Goal: Navigation & Orientation: Find specific page/section

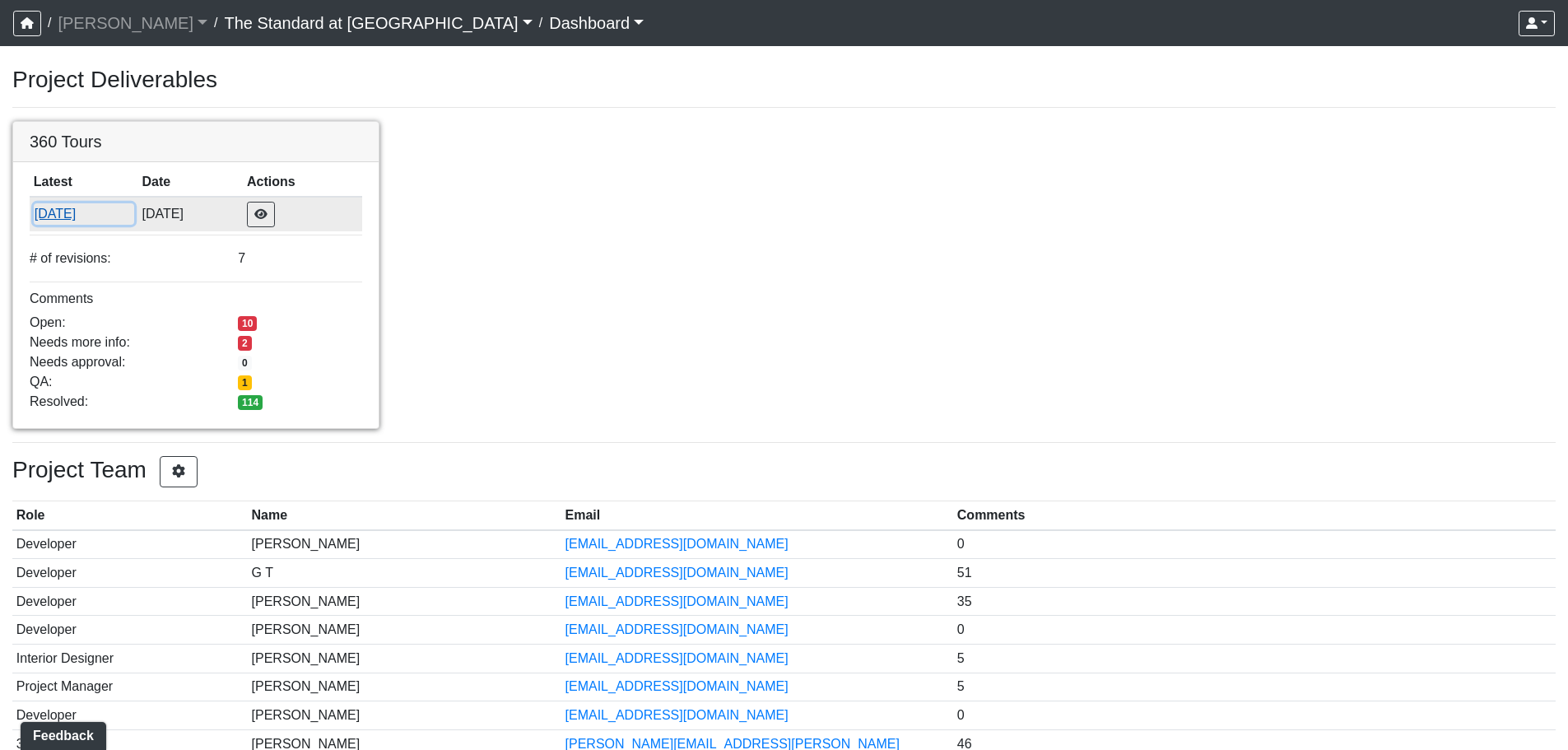
click at [89, 217] on button "[DATE]" at bounding box center [84, 214] width 101 height 22
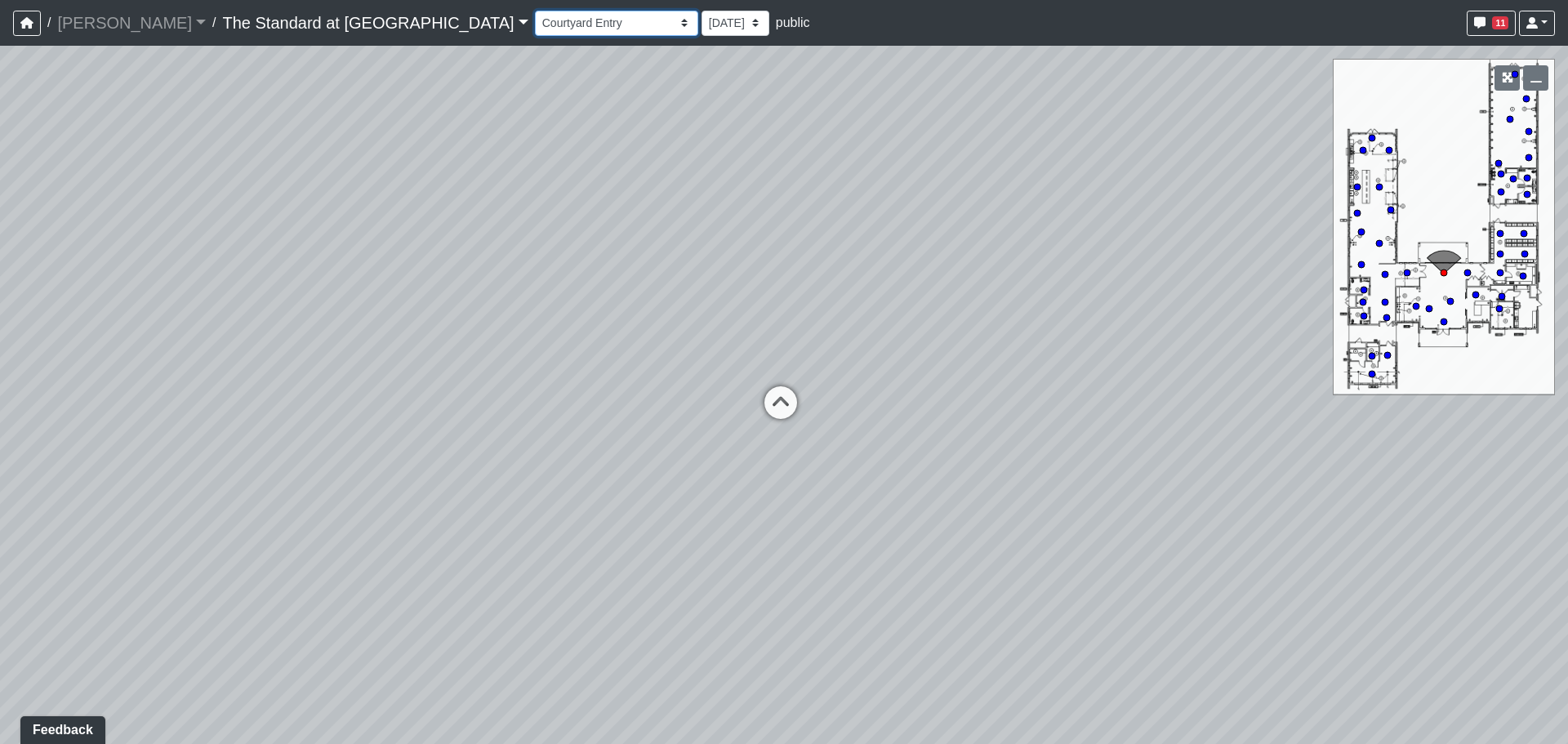
click at [535, 15] on select "Courtyard Entry Fireplace Kitchen Kitchen Corner Kitchen Island Pool Table Seat…" at bounding box center [616, 23] width 163 height 26
click at [535, 11] on select "Courtyard Entry Fireplace Kitchen Kitchen Corner Kitchen Island Pool Table Seat…" at bounding box center [616, 23] width 163 height 26
drag, startPoint x: 740, startPoint y: 395, endPoint x: 13, endPoint y: 252, distance: 740.9
click at [13, 252] on div "Loading... Conference Entry Loading... Mailroom - Counter Loading... Co-Work - …" at bounding box center [784, 394] width 1568 height 698
drag, startPoint x: 801, startPoint y: 275, endPoint x: 355, endPoint y: 414, distance: 467.2
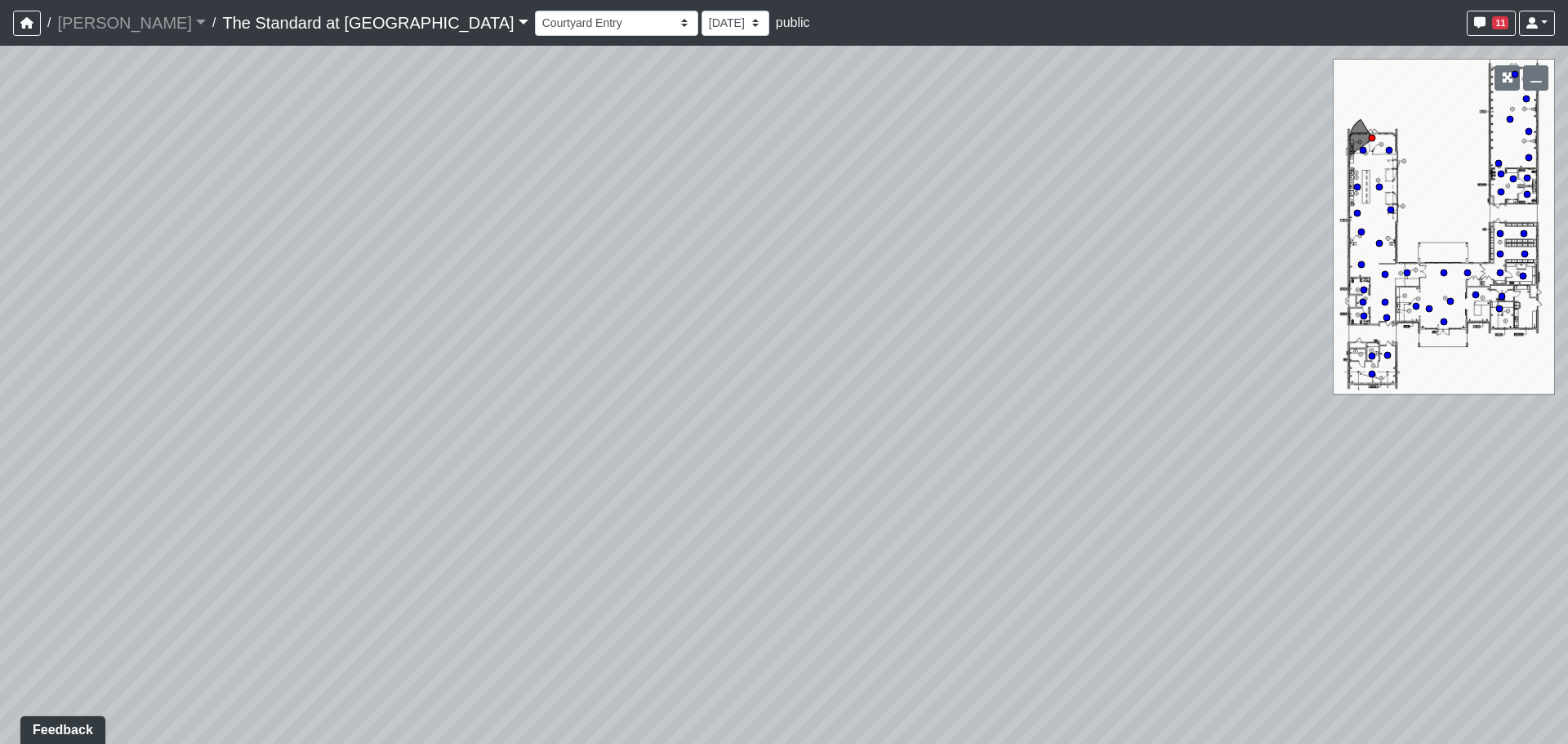
click at [355, 414] on div "Loading... Conference Entry Loading... Mailroom - Counter Loading... Co-Work - …" at bounding box center [784, 394] width 1568 height 698
drag, startPoint x: 355, startPoint y: 415, endPoint x: 1161, endPoint y: 325, distance: 811.0
click at [1161, 325] on div "Loading... Conference Entry Loading... Mailroom - Counter Loading... Co-Work - …" at bounding box center [784, 394] width 1568 height 698
click at [784, 590] on icon at bounding box center [759, 584] width 49 height 49
drag, startPoint x: 1093, startPoint y: 337, endPoint x: 267, endPoint y: 375, distance: 826.9
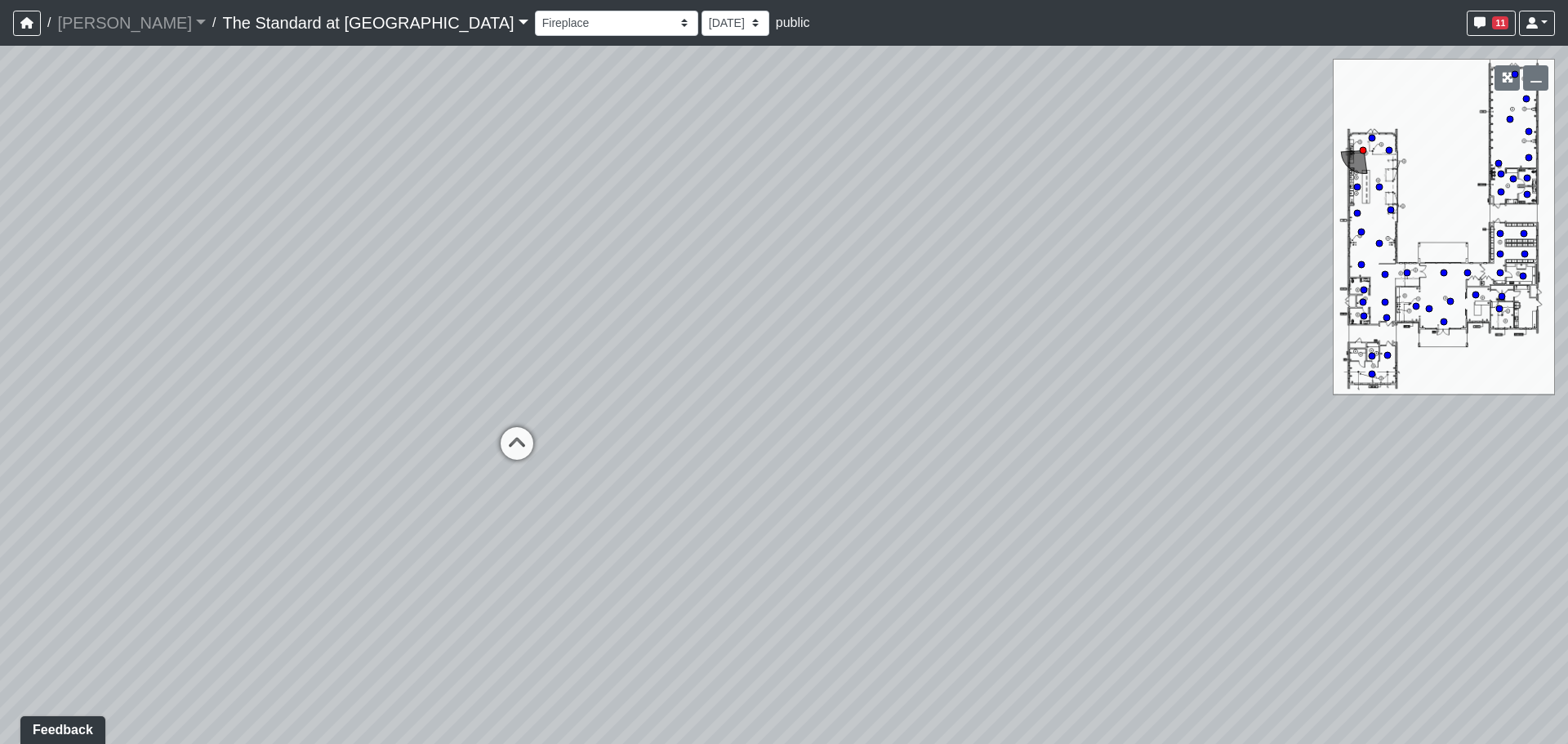
click at [269, 374] on div "Loading... Conference Entry Loading... Mailroom - Counter Loading... Co-Work - …" at bounding box center [784, 394] width 1568 height 698
drag, startPoint x: 1089, startPoint y: 351, endPoint x: 195, endPoint y: 387, distance: 894.7
click at [195, 387] on div "Loading... Conference Entry Loading... Mailroom - Counter Loading... Co-Work - …" at bounding box center [784, 394] width 1568 height 698
drag, startPoint x: 862, startPoint y: 302, endPoint x: 878, endPoint y: 464, distance: 162.8
click at [878, 464] on div "Loading... Conference Entry Loading... Mailroom - Counter Loading... Co-Work - …" at bounding box center [784, 394] width 1568 height 698
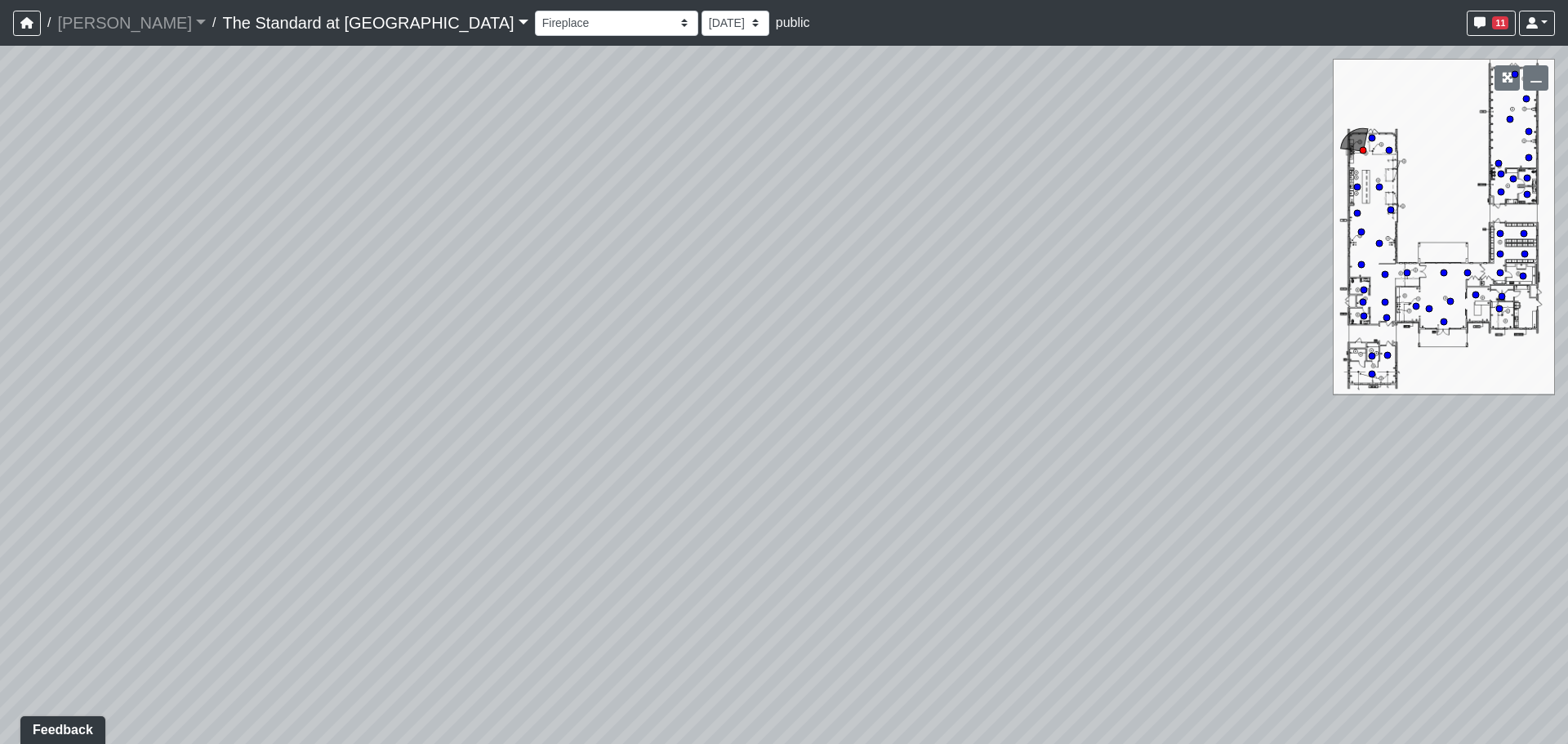
drag, startPoint x: 701, startPoint y: 493, endPoint x: 1102, endPoint y: 360, distance: 422.5
click at [1102, 360] on div "Loading... Conference Entry Loading... Mailroom - Counter Loading... Co-Work - …" at bounding box center [784, 394] width 1568 height 698
drag, startPoint x: 824, startPoint y: 341, endPoint x: 1400, endPoint y: 196, distance: 594.0
click at [1292, 223] on div "Loading... Conference Entry Loading... Mailroom - Counter Loading... Co-Work - …" at bounding box center [784, 394] width 1568 height 698
drag, startPoint x: 971, startPoint y: 134, endPoint x: 1671, endPoint y: 363, distance: 736.5
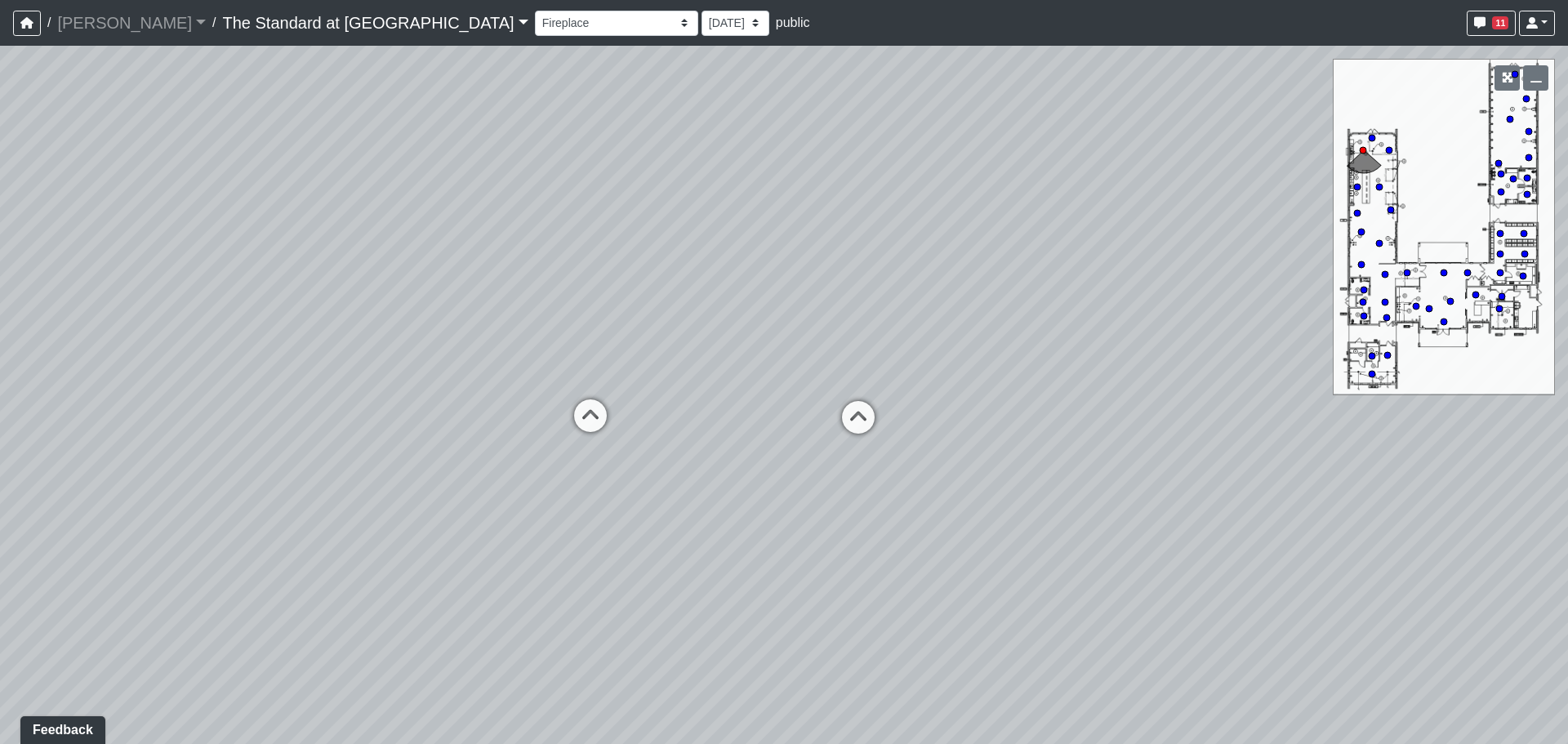
click at [1567, 363] on html "/ Ojala Ojala Loading... / The Standard at Old Town The Standard at Old Town Lo…" at bounding box center [784, 372] width 1568 height 744
click at [818, 343] on icon at bounding box center [830, 366] width 49 height 49
drag, startPoint x: 1130, startPoint y: 387, endPoint x: 590, endPoint y: 424, distance: 541.3
click at [590, 424] on div "Loading... Conference Entry Loading... Mailroom - Counter Loading... Co-Work - …" at bounding box center [784, 394] width 1568 height 698
click at [392, 497] on icon at bounding box center [398, 514] width 49 height 49
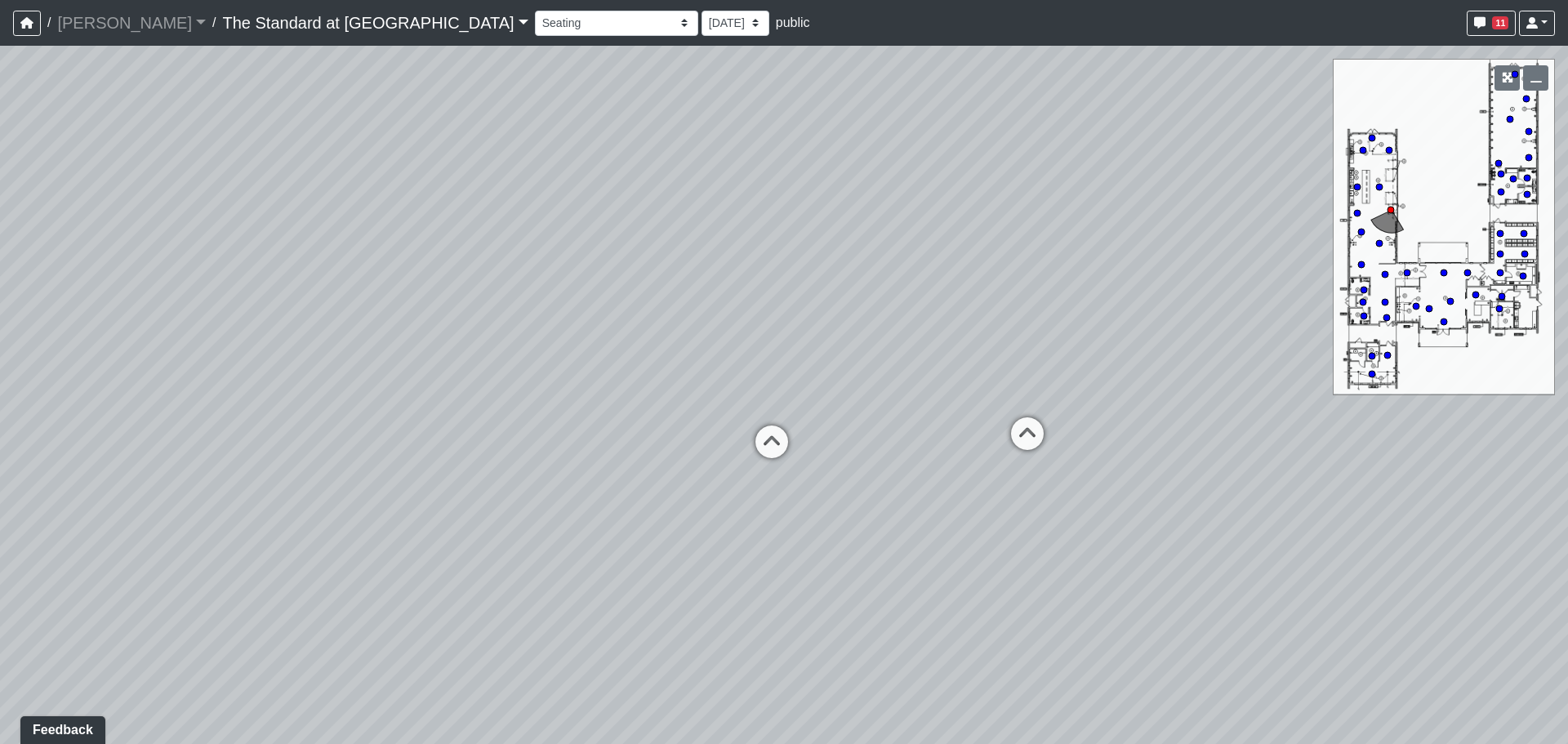
drag, startPoint x: 1101, startPoint y: 440, endPoint x: 741, endPoint y: 505, distance: 365.8
click at [741, 505] on div "Loading... Conference Entry Loading... Mailroom - Counter Loading... Co-Work - …" at bounding box center [784, 394] width 1568 height 698
drag, startPoint x: 1116, startPoint y: 520, endPoint x: 603, endPoint y: 549, distance: 513.8
click at [603, 549] on div "Loading... Conference Entry Loading... Mailroom - Counter Loading... Co-Work - …" at bounding box center [784, 394] width 1568 height 698
drag, startPoint x: 393, startPoint y: 323, endPoint x: 1171, endPoint y: 299, distance: 778.4
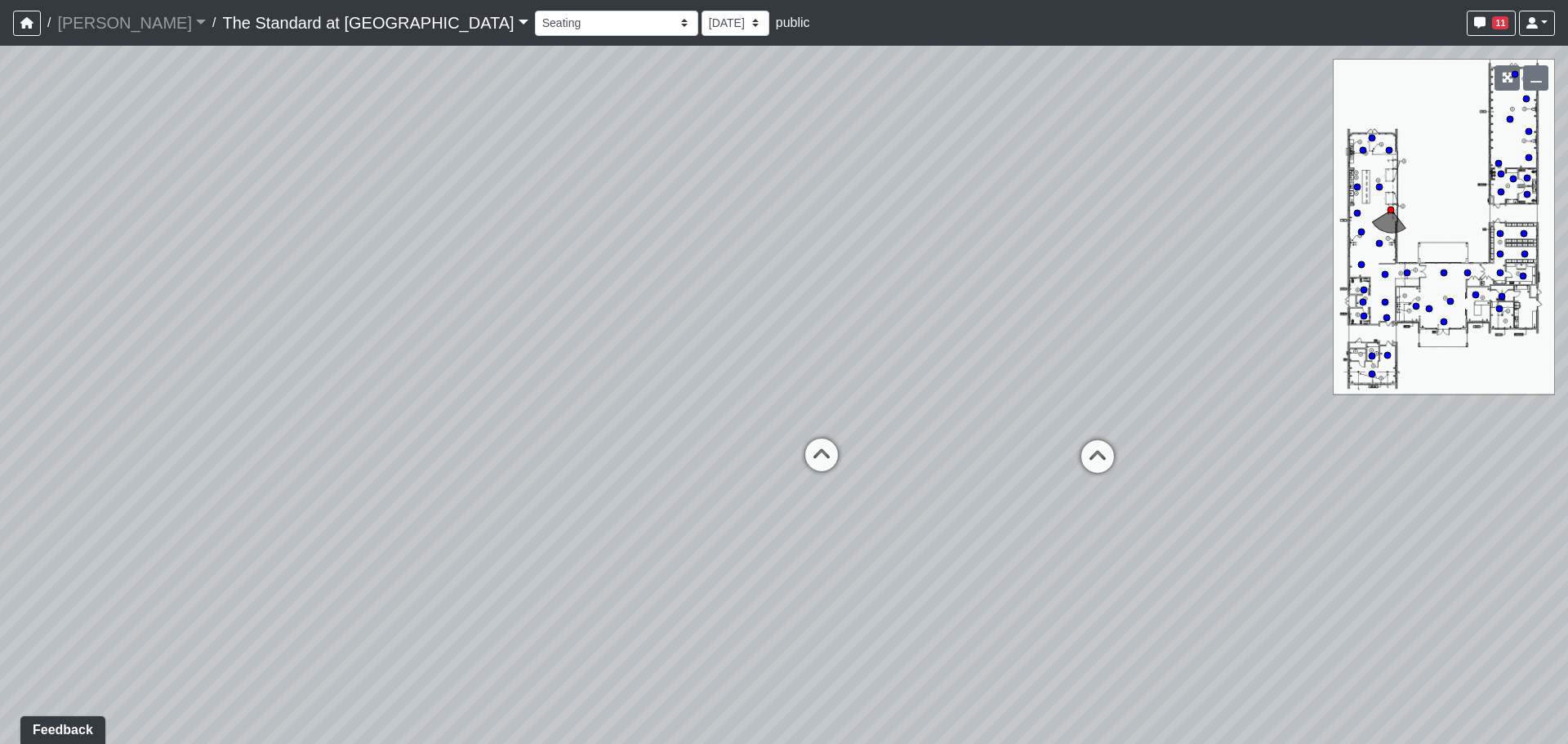
click at [1171, 299] on div "Loading... Conference Entry Loading... Mailroom - Counter Loading... Co-Work - …" at bounding box center [784, 394] width 1568 height 698
drag, startPoint x: 791, startPoint y: 341, endPoint x: 812, endPoint y: 360, distance: 28.3
click at [795, 355] on div "Loading... Conference Entry Loading... Mailroom - Counter Loading... Co-Work - …" at bounding box center [784, 394] width 1568 height 698
drag, startPoint x: 1193, startPoint y: 440, endPoint x: 801, endPoint y: 465, distance: 392.8
click at [801, 465] on div "Loading... Conference Entry Loading... Mailroom - Counter Loading... Co-Work - …" at bounding box center [784, 394] width 1568 height 698
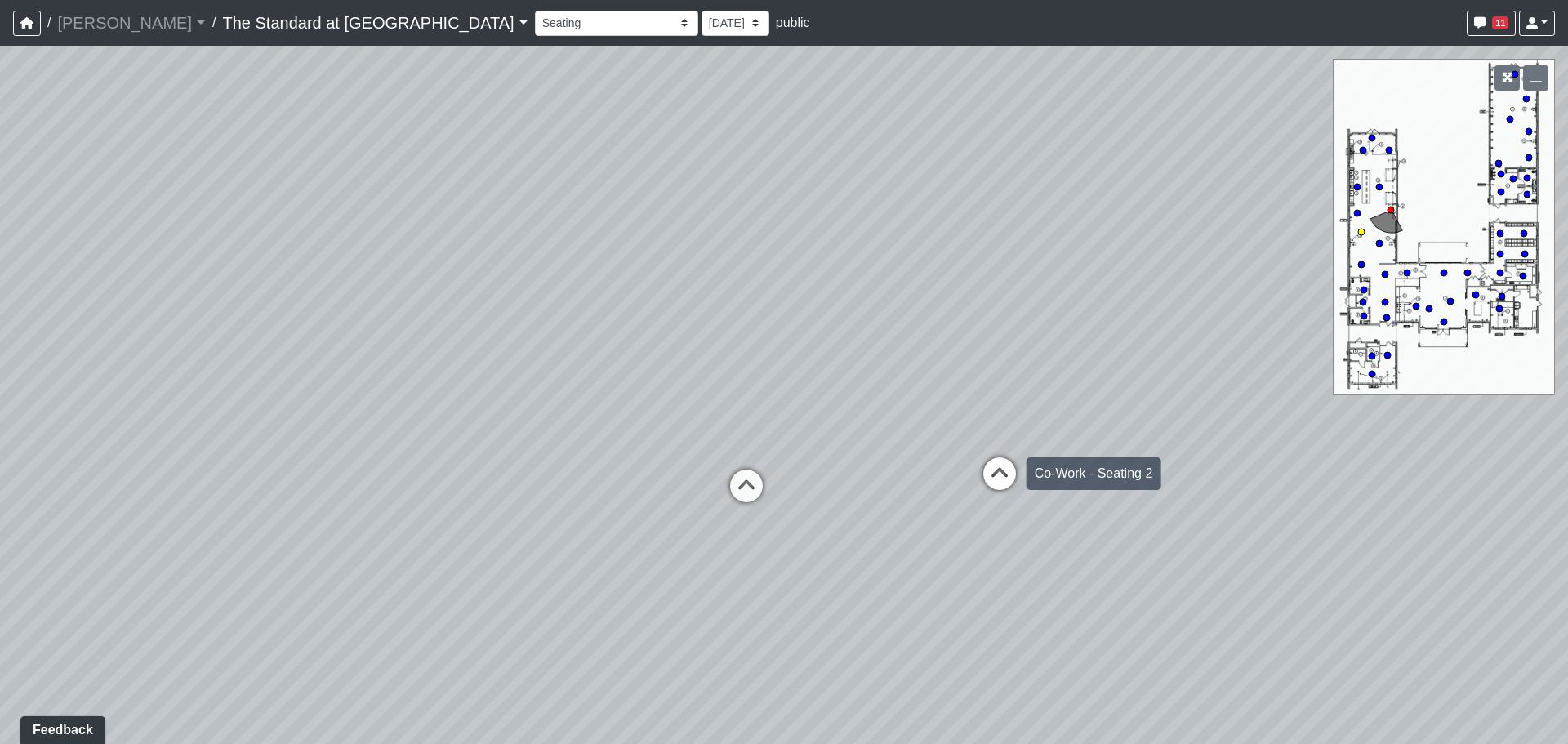
click at [1021, 467] on icon at bounding box center [999, 481] width 49 height 49
drag, startPoint x: 680, startPoint y: 375, endPoint x: 1088, endPoint y: 362, distance: 408.2
click at [1402, 362] on div "Loading... Conference Entry Loading... Mailroom - Counter Loading... Co-Work - …" at bounding box center [784, 394] width 1568 height 698
drag, startPoint x: 576, startPoint y: 367, endPoint x: 1217, endPoint y: 399, distance: 641.8
click at [1209, 400] on div "Loading... Conference Entry Loading... Mailroom - Counter Loading... Co-Work - …" at bounding box center [784, 394] width 1568 height 698
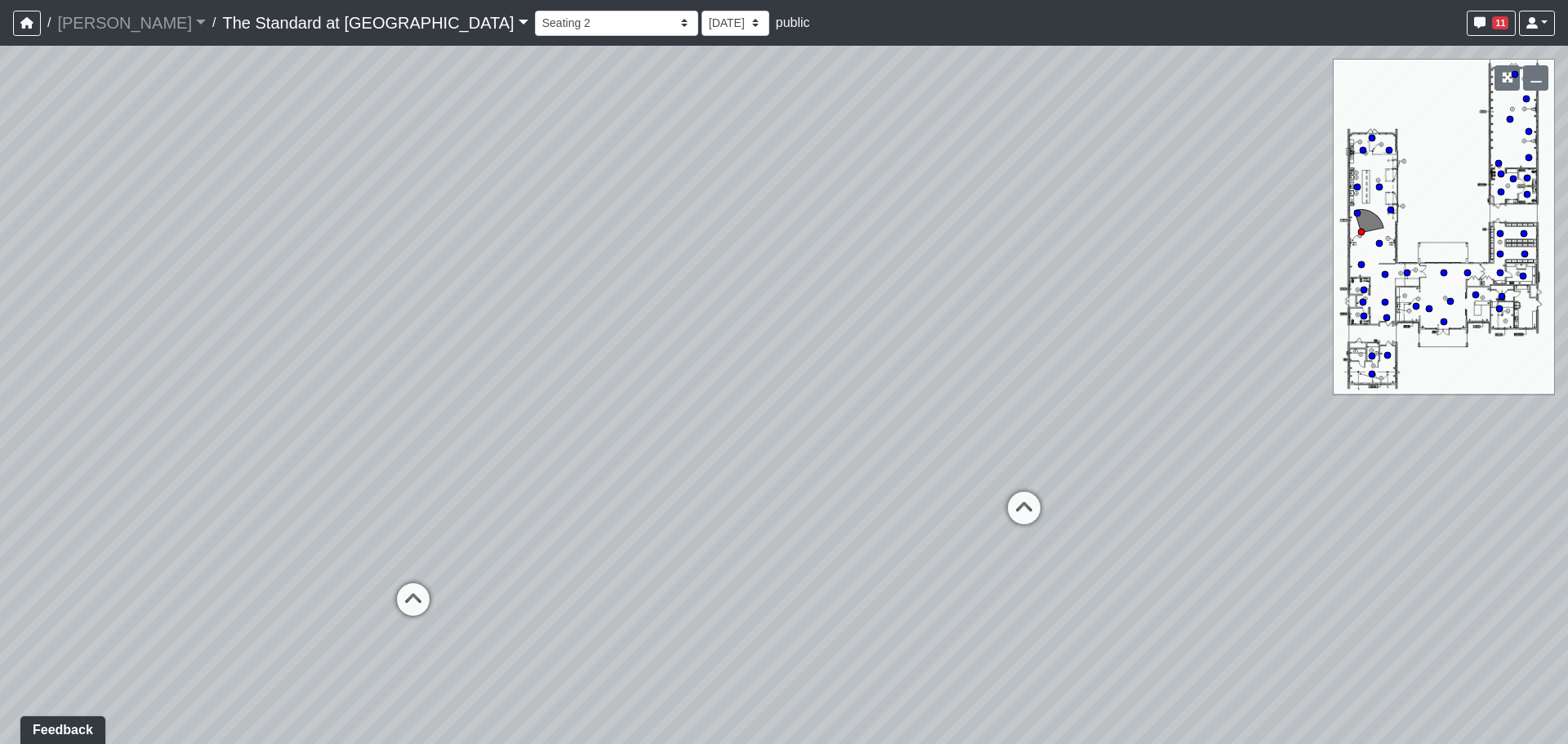
drag, startPoint x: 632, startPoint y: 391, endPoint x: 1041, endPoint y: 341, distance: 412.0
click at [1041, 341] on div "Loading... Conference Entry Loading... Mailroom - Counter Loading... Co-Work - …" at bounding box center [784, 394] width 1568 height 698
drag, startPoint x: 614, startPoint y: 382, endPoint x: 1278, endPoint y: 362, distance: 664.3
click at [1278, 362] on div "Loading... Conference Entry Loading... Mailroom - Counter Loading... Co-Work - …" at bounding box center [784, 394] width 1568 height 698
drag, startPoint x: 664, startPoint y: 403, endPoint x: 1063, endPoint y: 371, distance: 400.3
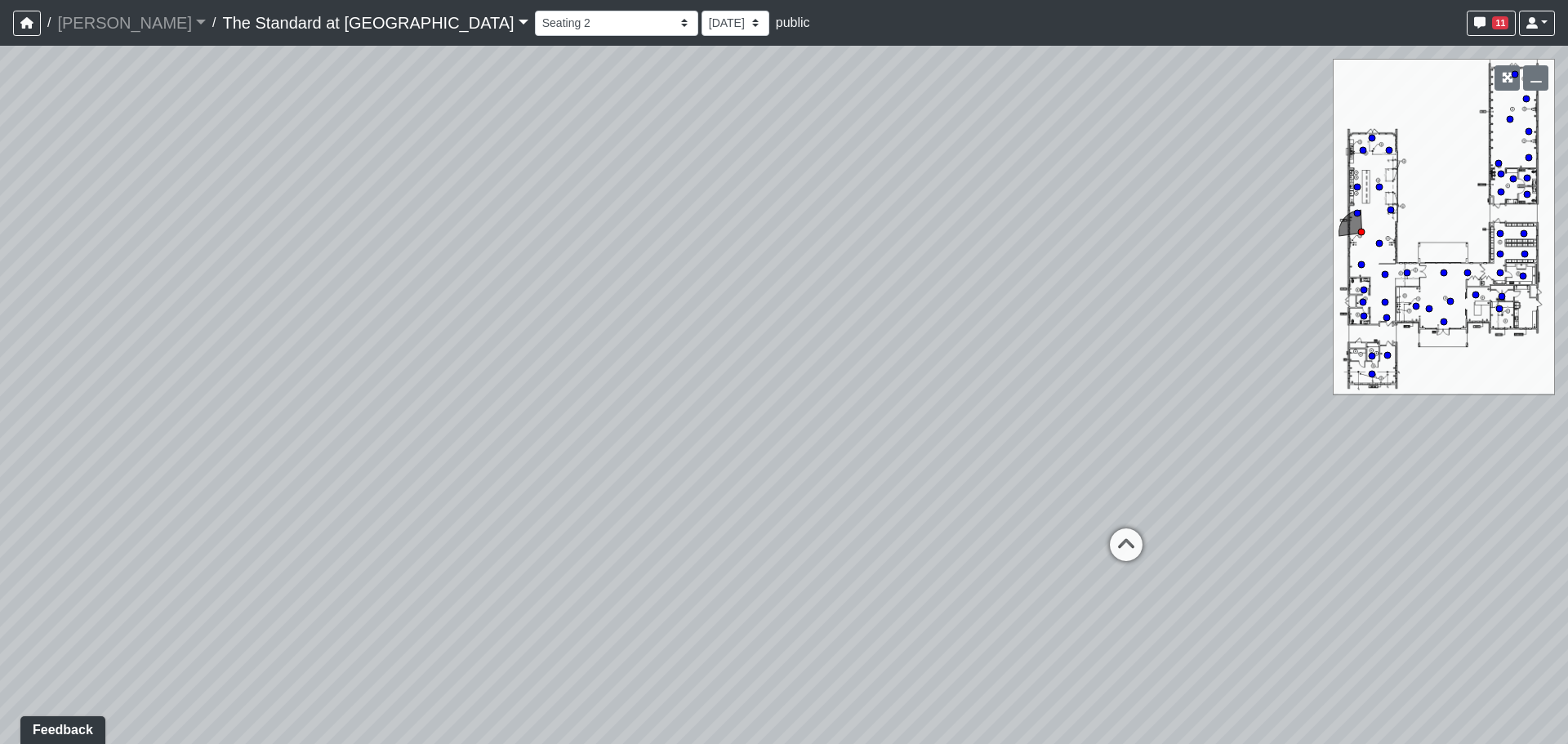
click at [1063, 371] on div "Loading... Conference Entry Loading... Mailroom - Counter Loading... Co-Work - …" at bounding box center [784, 394] width 1568 height 698
drag, startPoint x: 600, startPoint y: 374, endPoint x: 1028, endPoint y: 499, distance: 445.9
click at [985, 511] on div "Loading... Conference Entry Loading... Mailroom - Counter Loading... Co-Work - …" at bounding box center [784, 394] width 1568 height 698
drag, startPoint x: 607, startPoint y: 450, endPoint x: 1200, endPoint y: 527, distance: 598.0
click at [1200, 527] on div "Loading... Conference Entry Loading... Mailroom - Counter Loading... Co-Work - …" at bounding box center [784, 394] width 1568 height 698
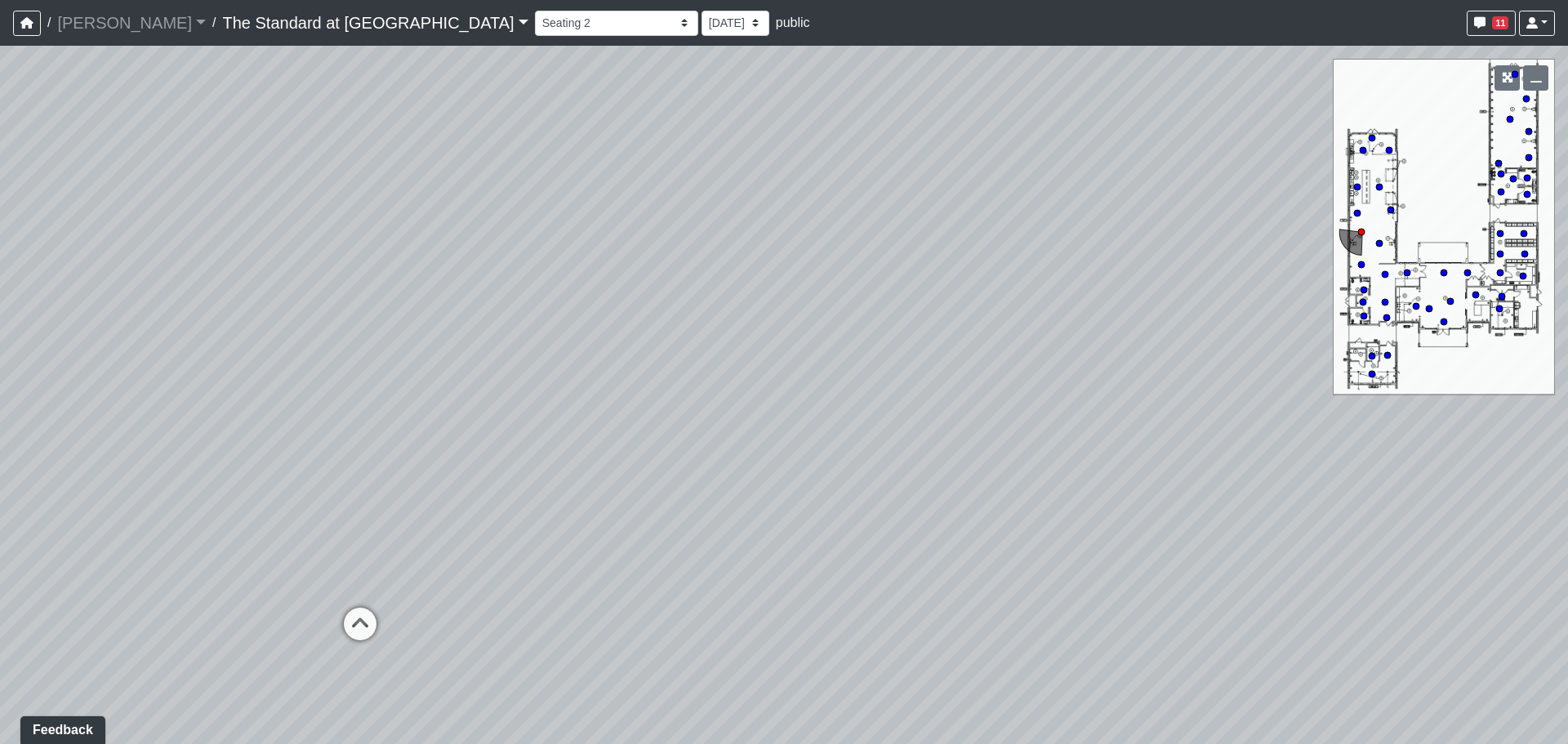
drag, startPoint x: 1046, startPoint y: 550, endPoint x: 1008, endPoint y: 367, distance: 186.9
click at [1008, 367] on div "Loading... Conference Entry Loading... Mailroom - Counter Loading... Co-Work - …" at bounding box center [784, 394] width 1568 height 698
drag, startPoint x: 927, startPoint y: 487, endPoint x: 465, endPoint y: 495, distance: 462.1
click at [465, 495] on div "Loading... Conference Entry Loading... Mailroom - Counter Loading... Co-Work - …" at bounding box center [784, 394] width 1568 height 698
drag, startPoint x: 997, startPoint y: 453, endPoint x: 366, endPoint y: 460, distance: 631.0
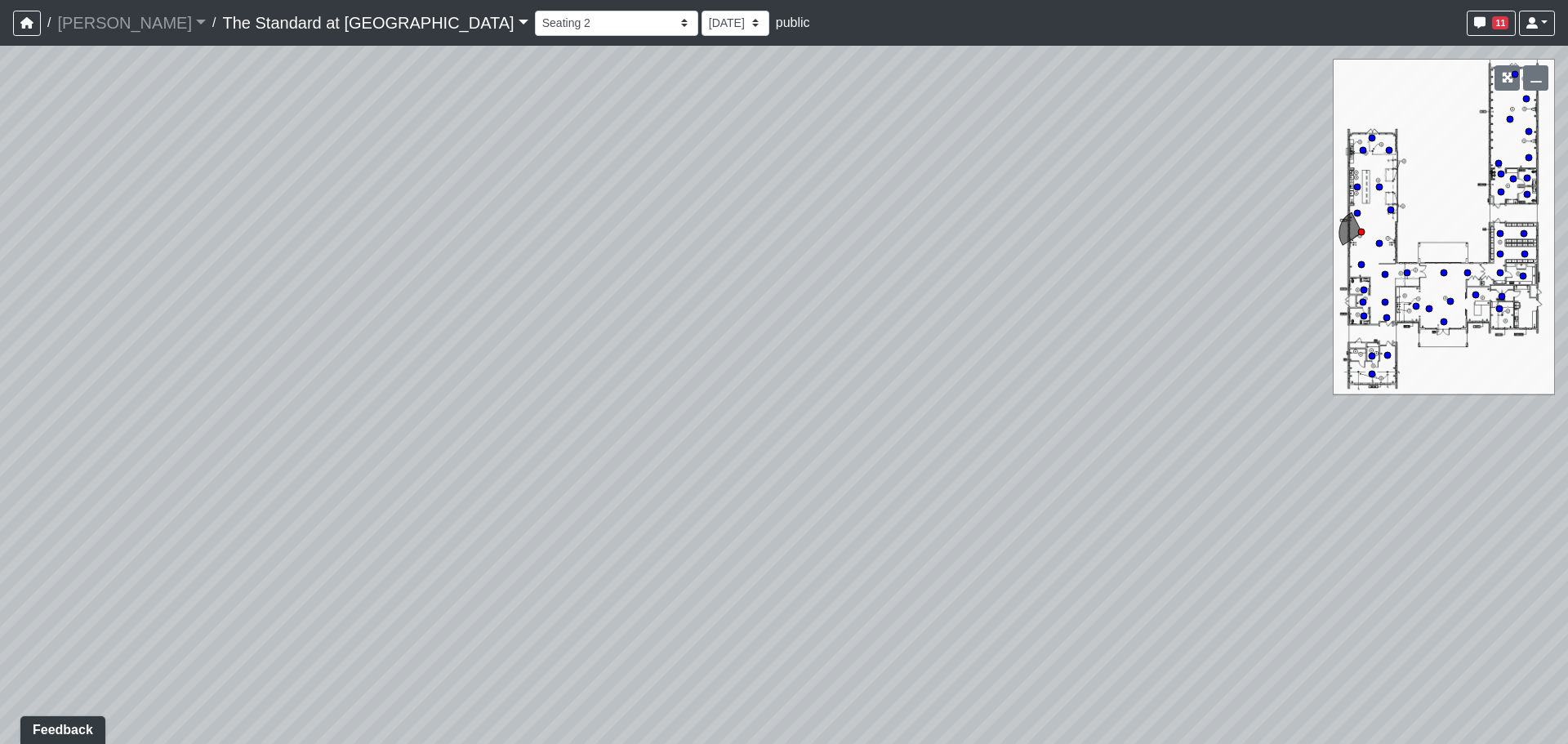
click at [366, 460] on div "Loading... Conference Entry Loading... Mailroom - Counter Loading... Co-Work - …" at bounding box center [784, 394] width 1568 height 698
drag, startPoint x: 1108, startPoint y: 446, endPoint x: 404, endPoint y: 473, distance: 704.5
click at [412, 474] on div "Loading... Conference Entry Loading... Mailroom - Counter Loading... Co-Work - …" at bounding box center [784, 394] width 1568 height 698
drag, startPoint x: 1026, startPoint y: 446, endPoint x: 395, endPoint y: 469, distance: 631.4
click at [395, 469] on div "Loading... Conference Entry Loading... Mailroom - Counter Loading... Co-Work - …" at bounding box center [784, 394] width 1568 height 698
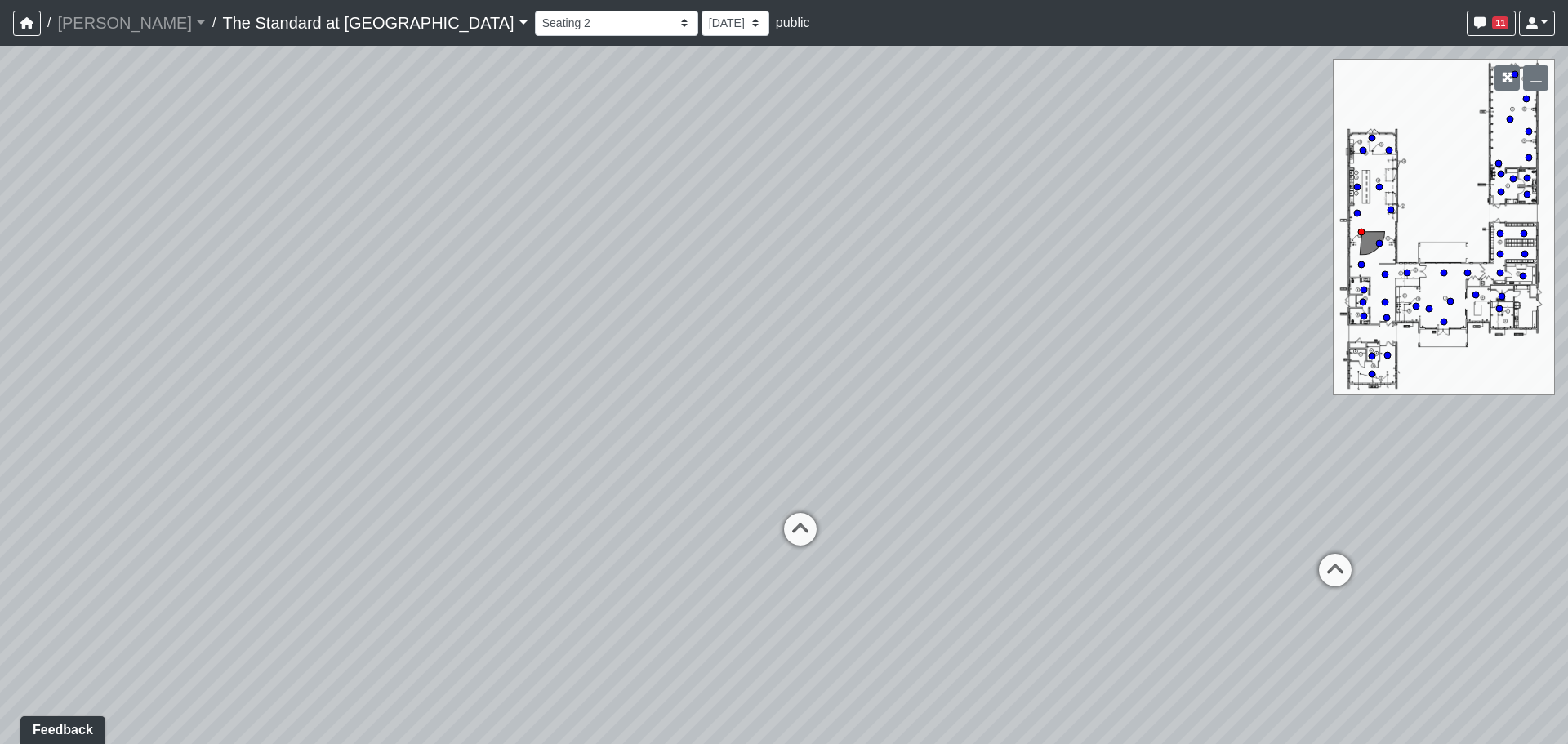
drag, startPoint x: 1070, startPoint y: 470, endPoint x: 486, endPoint y: 471, distance: 584.0
click at [486, 471] on div "Loading... Conference Entry Loading... Mailroom - Counter Loading... Co-Work - …" at bounding box center [784, 394] width 1568 height 698
drag, startPoint x: 626, startPoint y: 439, endPoint x: 1214, endPoint y: 374, distance: 591.6
click at [1214, 374] on div "Loading... Conference Entry Loading... Mailroom - Counter Loading... Co-Work - …" at bounding box center [784, 394] width 1568 height 698
drag, startPoint x: 652, startPoint y: 386, endPoint x: 1147, endPoint y: 436, distance: 497.5
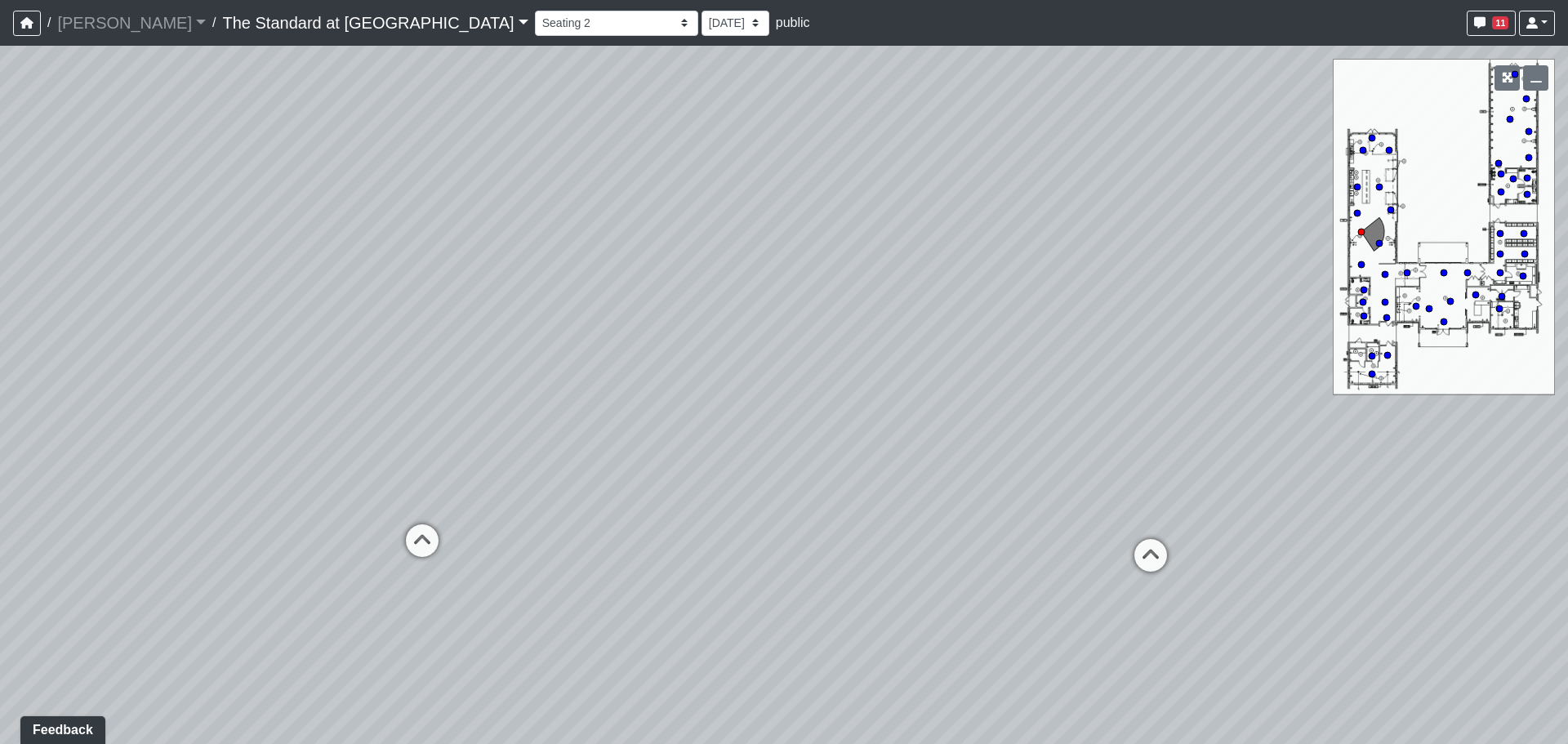
click at [1147, 436] on div "Loading... Conference Entry Loading... Mailroom - Counter Loading... Co-Work - …" at bounding box center [784, 394] width 1568 height 698
drag, startPoint x: 987, startPoint y: 436, endPoint x: 1087, endPoint y: 435, distance: 100.0
click at [1080, 435] on div "Loading... Conference Entry Loading... Mailroom - Counter Loading... Co-Work - …" at bounding box center [784, 394] width 1568 height 698
click at [767, 487] on icon at bounding box center [755, 496] width 49 height 49
drag, startPoint x: 588, startPoint y: 437, endPoint x: 1230, endPoint y: 420, distance: 642.2
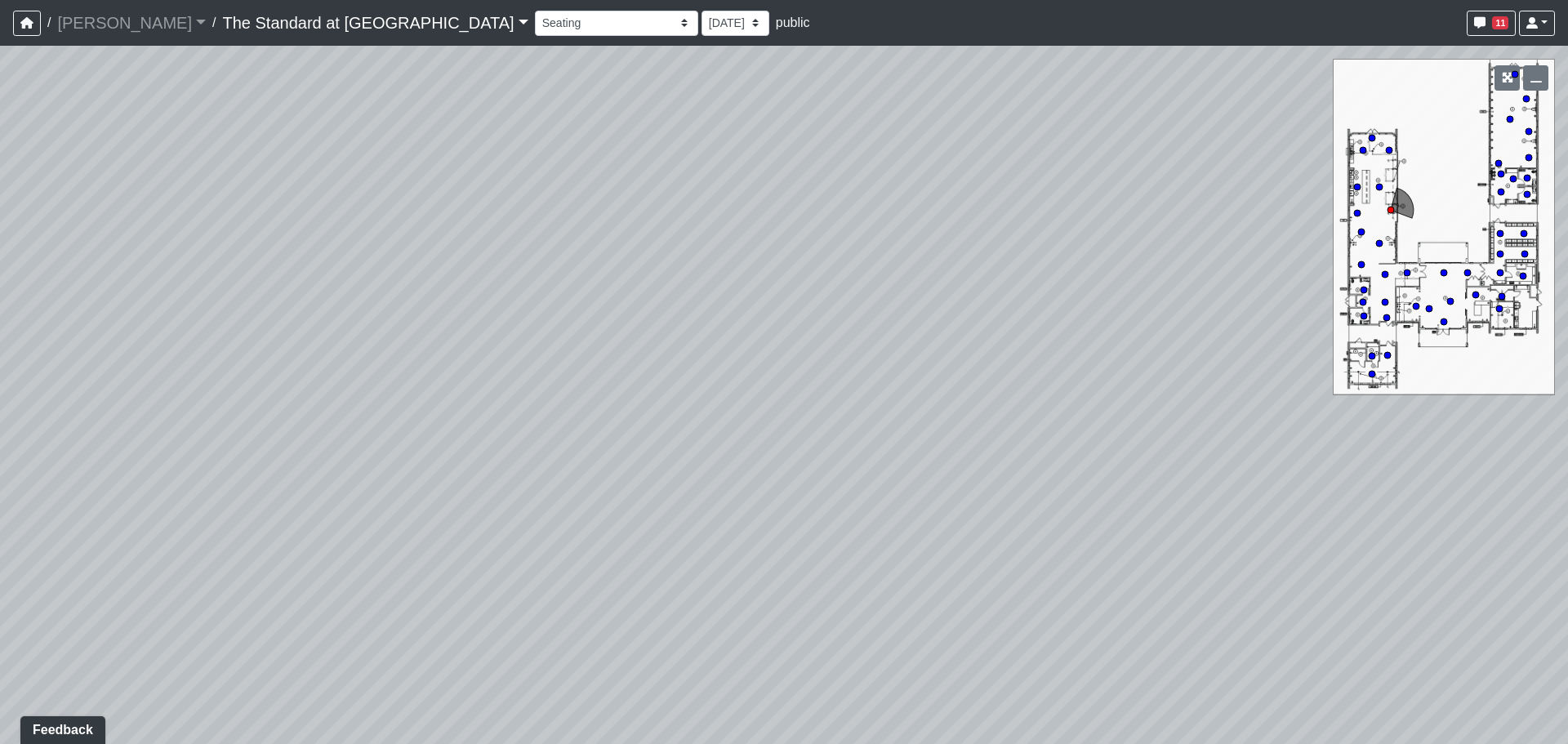
click at [1222, 421] on div "Loading... Conference Entry Loading... Mailroom - Counter Loading... Co-Work - …" at bounding box center [784, 394] width 1568 height 698
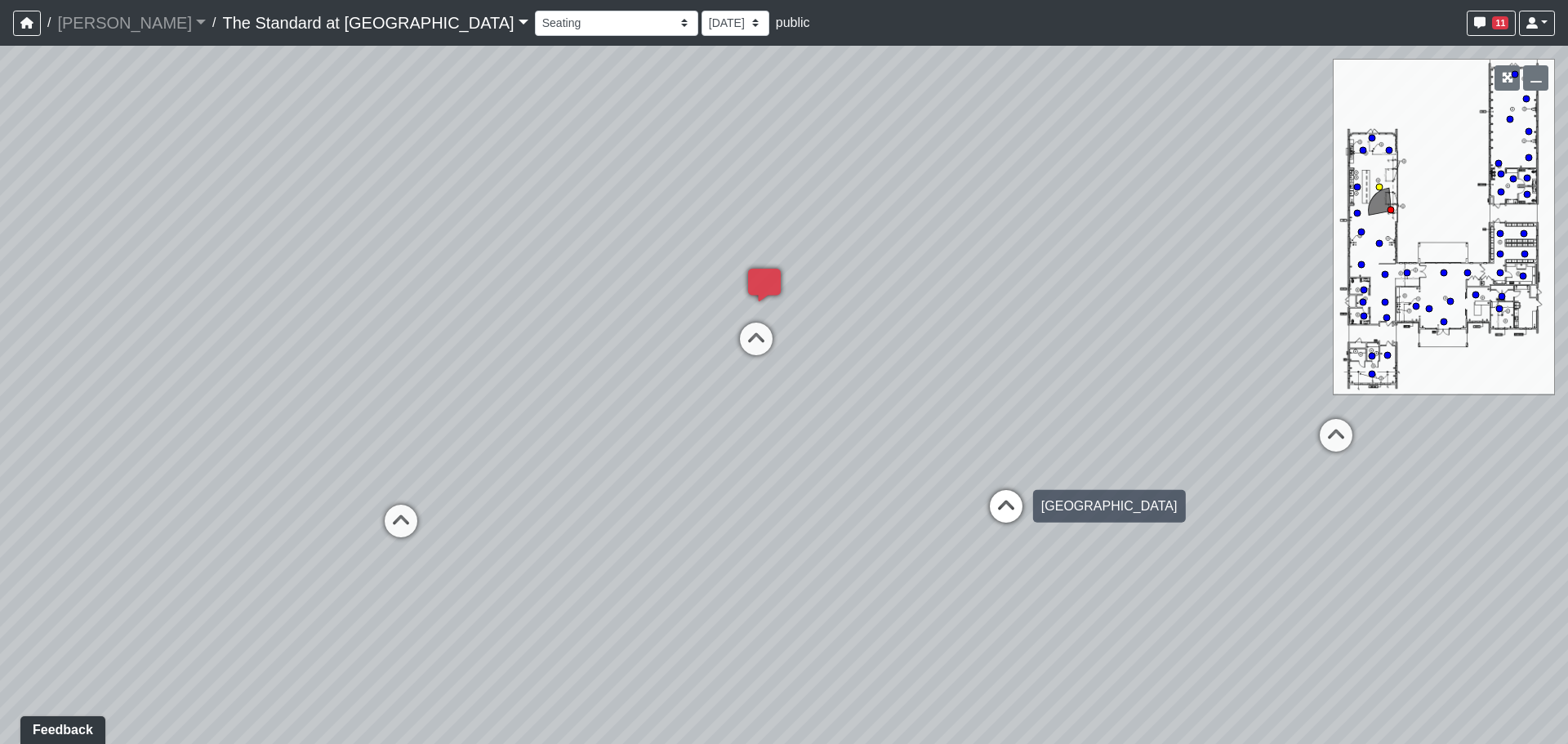
click at [1000, 495] on icon at bounding box center [1006, 514] width 49 height 49
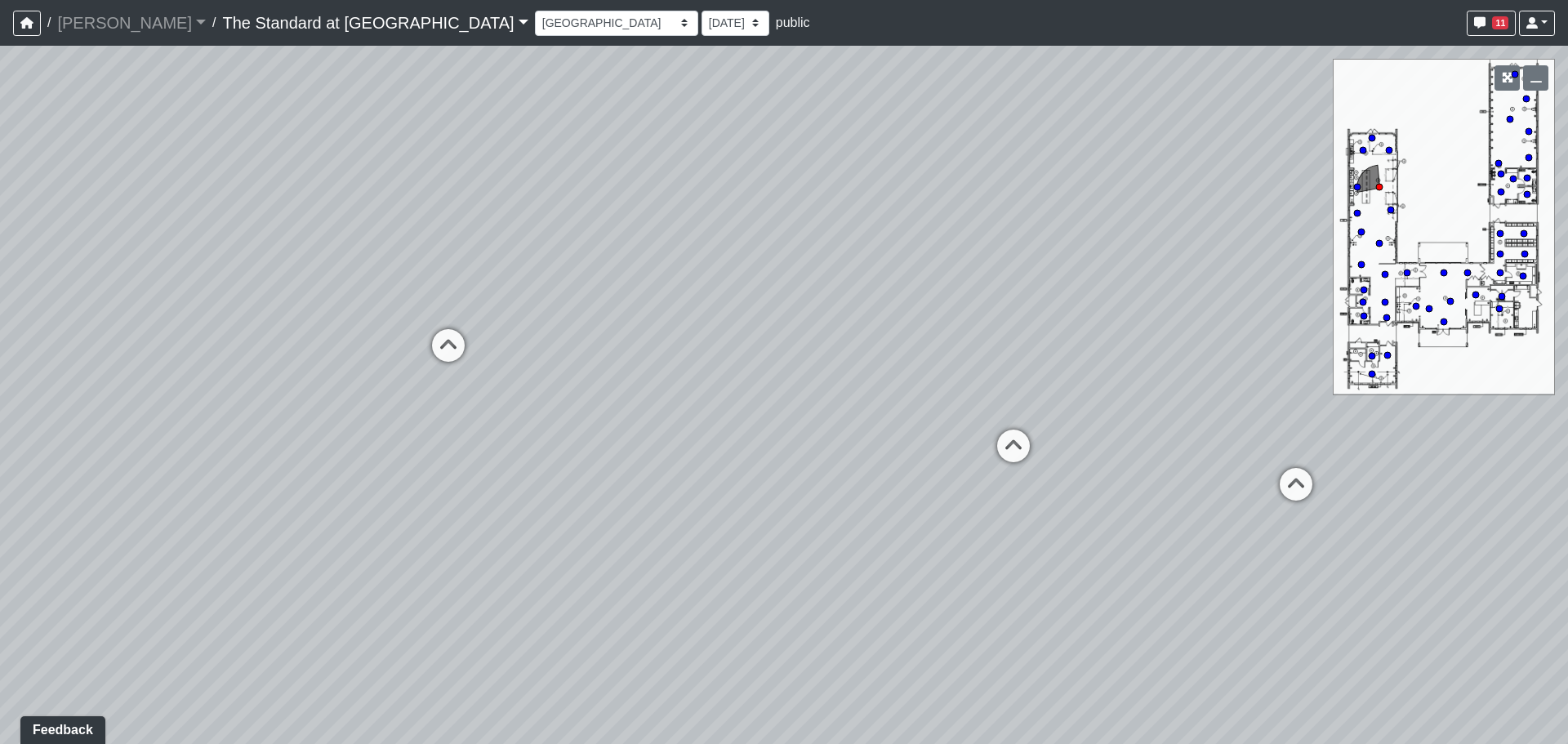
drag, startPoint x: 1167, startPoint y: 379, endPoint x: 599, endPoint y: 403, distance: 568.5
click at [599, 403] on div "Loading... Conference Entry Loading... Mailroom - Counter Loading... Co-Work - …" at bounding box center [784, 394] width 1568 height 698
drag, startPoint x: 1094, startPoint y: 549, endPoint x: 546, endPoint y: 520, distance: 548.8
click at [555, 520] on div "Loading... Conference Entry Loading... Mailroom - Counter Loading... Co-Work - …" at bounding box center [784, 394] width 1568 height 698
click at [435, 522] on div "Loading... Conference Entry Loading... Mailroom - Counter Loading... Co-Work - …" at bounding box center [784, 394] width 1568 height 698
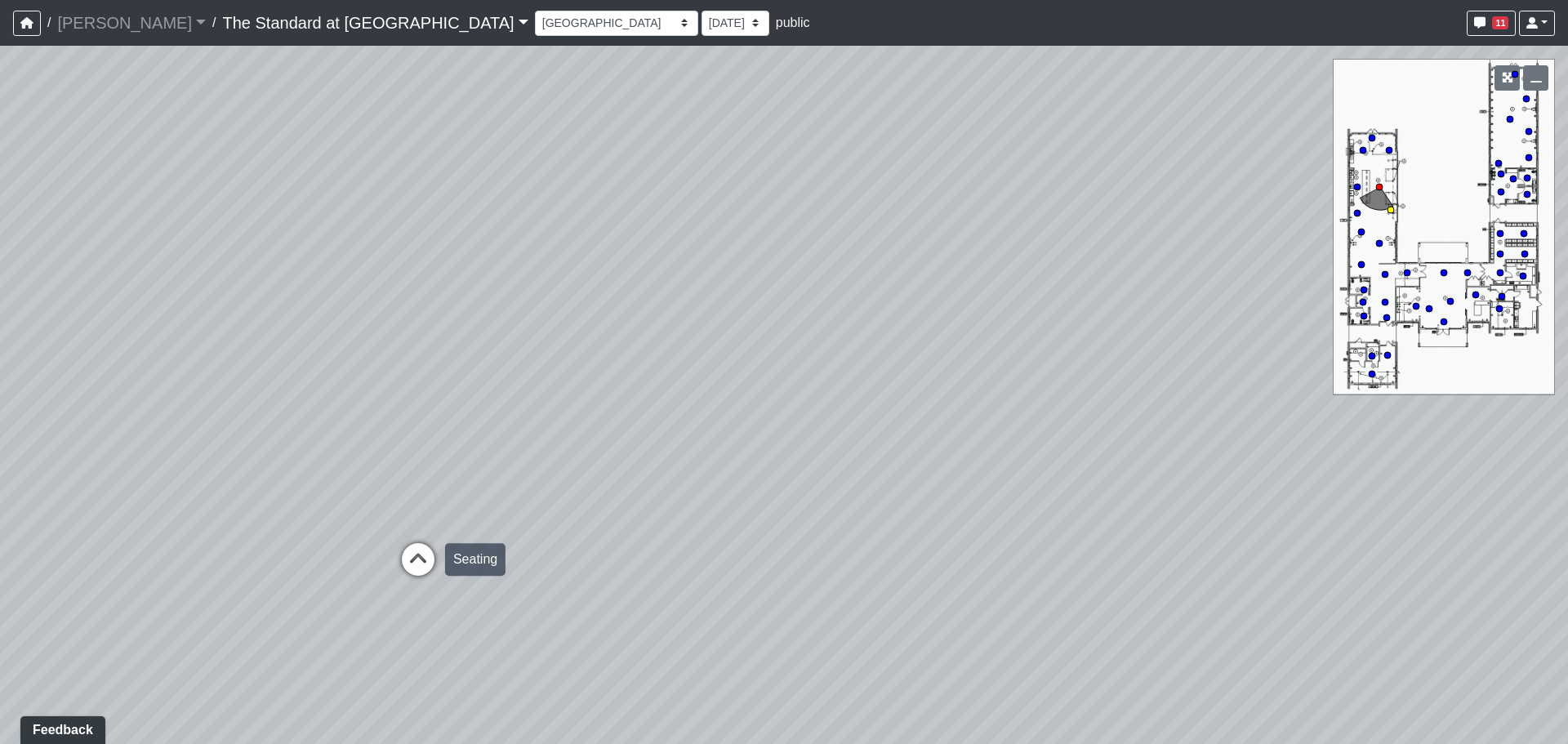
click at [410, 568] on icon at bounding box center [418, 567] width 49 height 49
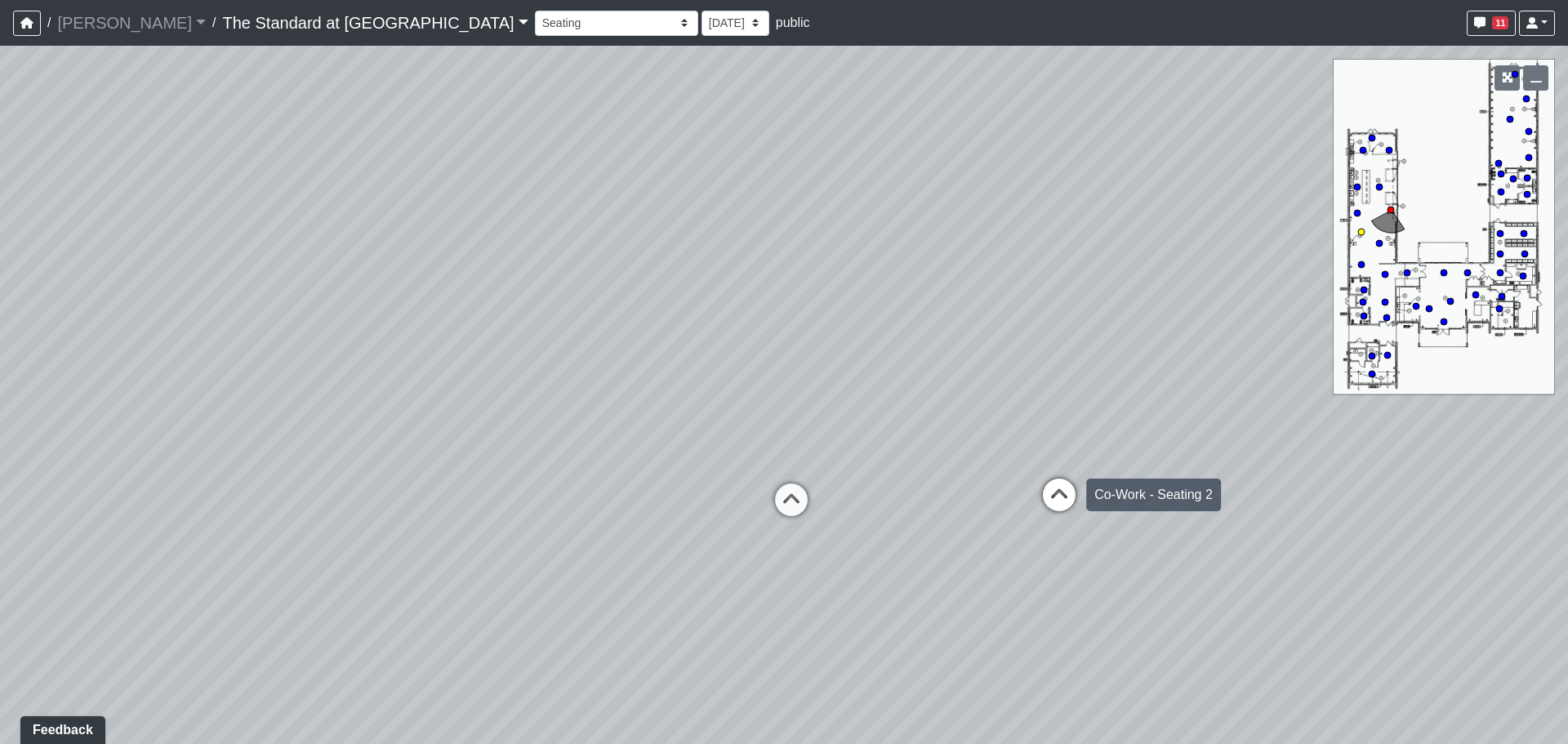
click at [1048, 481] on icon at bounding box center [1059, 502] width 49 height 49
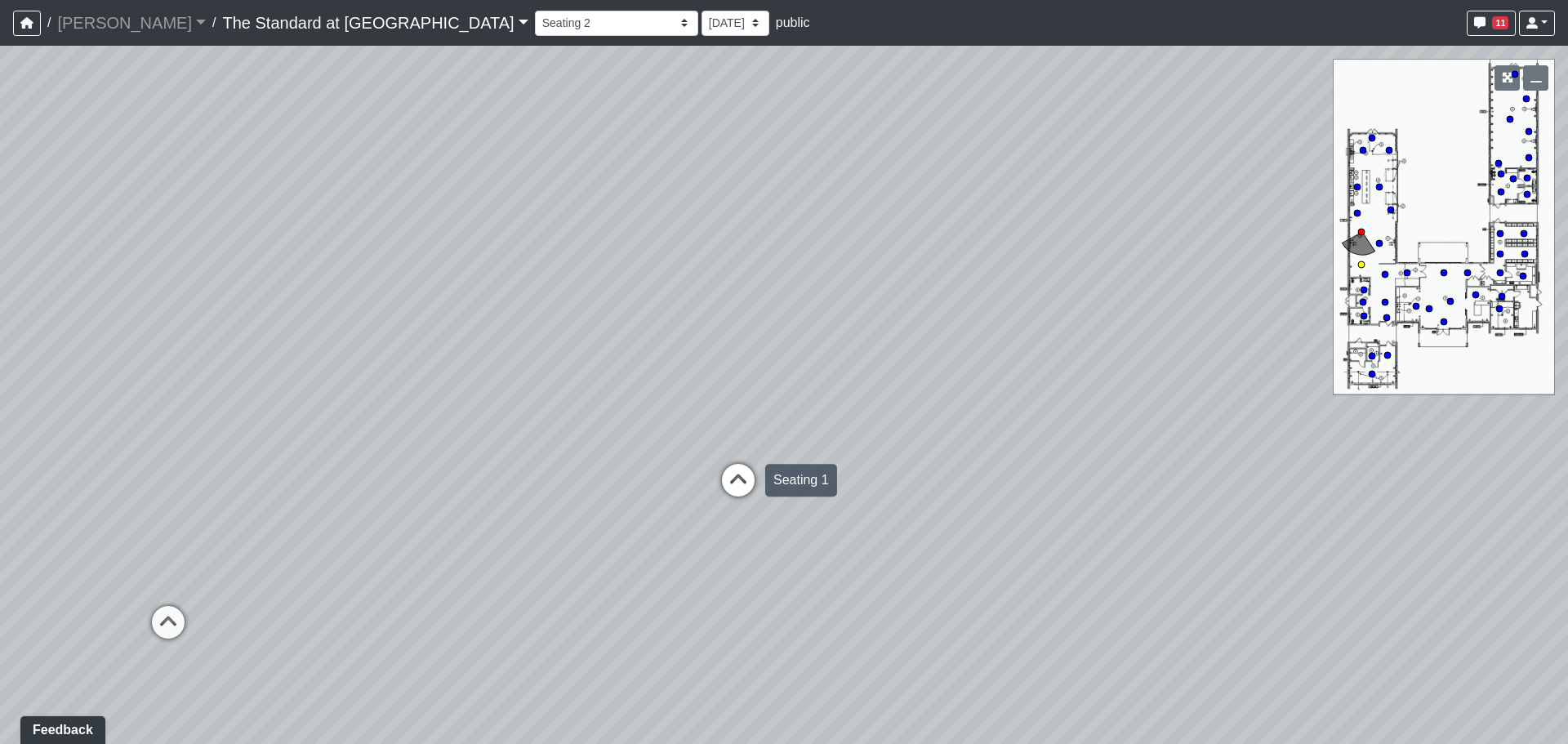
click at [746, 479] on icon at bounding box center [738, 487] width 49 height 49
drag, startPoint x: 505, startPoint y: 425, endPoint x: 1424, endPoint y: 415, distance: 919.1
click at [1424, 415] on div "Loading... Conference Entry Loading... Mailroom - Counter Loading... Co-Work - …" at bounding box center [784, 394] width 1568 height 698
drag, startPoint x: 786, startPoint y: 469, endPoint x: 1509, endPoint y: 430, distance: 724.1
click at [1391, 431] on div "Loading... Conference Entry Loading... Mailroom - Counter Loading... Co-Work - …" at bounding box center [784, 394] width 1568 height 698
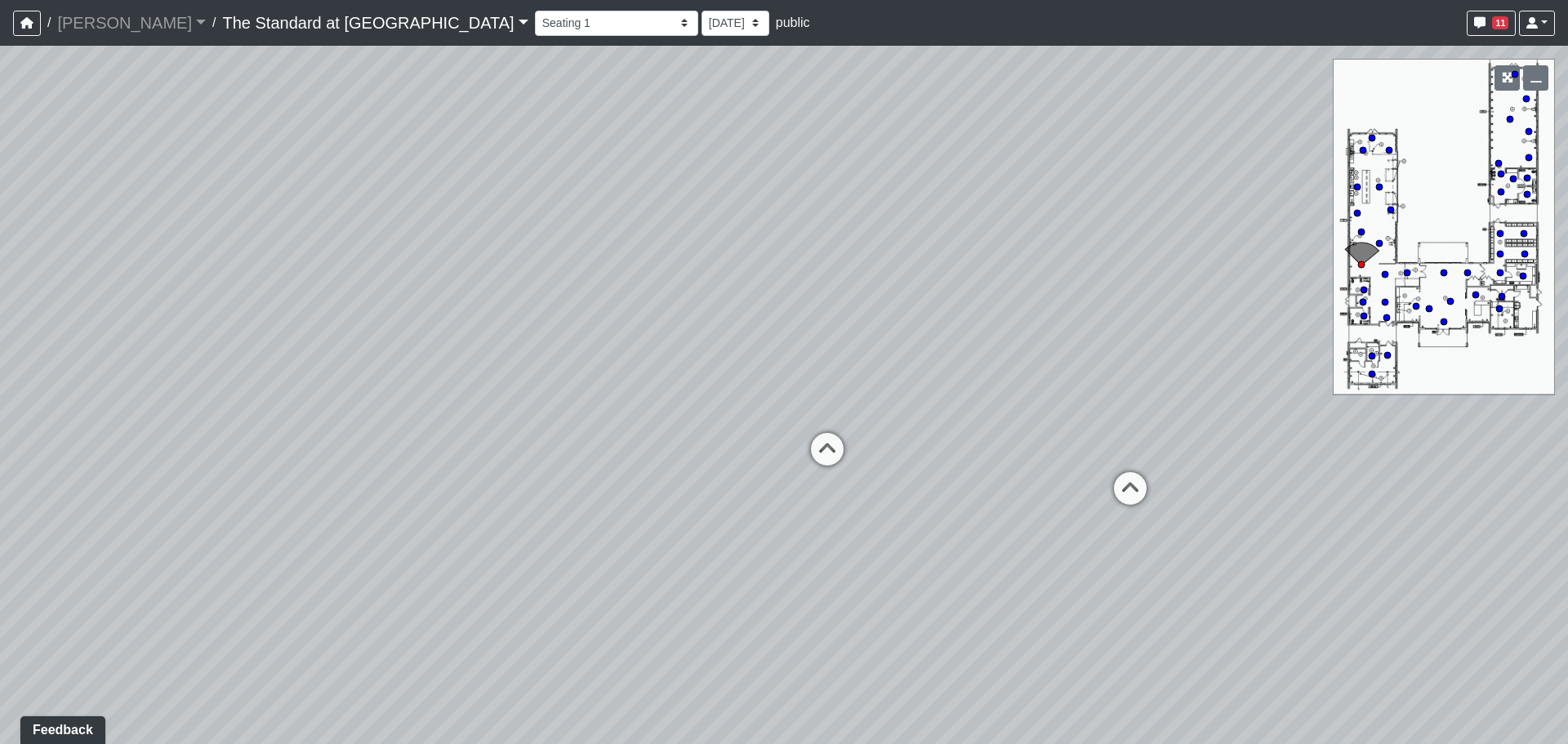
drag, startPoint x: 763, startPoint y: 502, endPoint x: 648, endPoint y: 502, distance: 115.0
click at [648, 502] on div "Loading... Conference Entry Loading... Mailroom - Counter Loading... Co-Work - …" at bounding box center [784, 394] width 1568 height 698
click at [819, 452] on icon at bounding box center [824, 456] width 49 height 49
click at [1419, 584] on icon at bounding box center [1415, 584] width 49 height 49
drag, startPoint x: 589, startPoint y: 379, endPoint x: 1299, endPoint y: 322, distance: 712.3
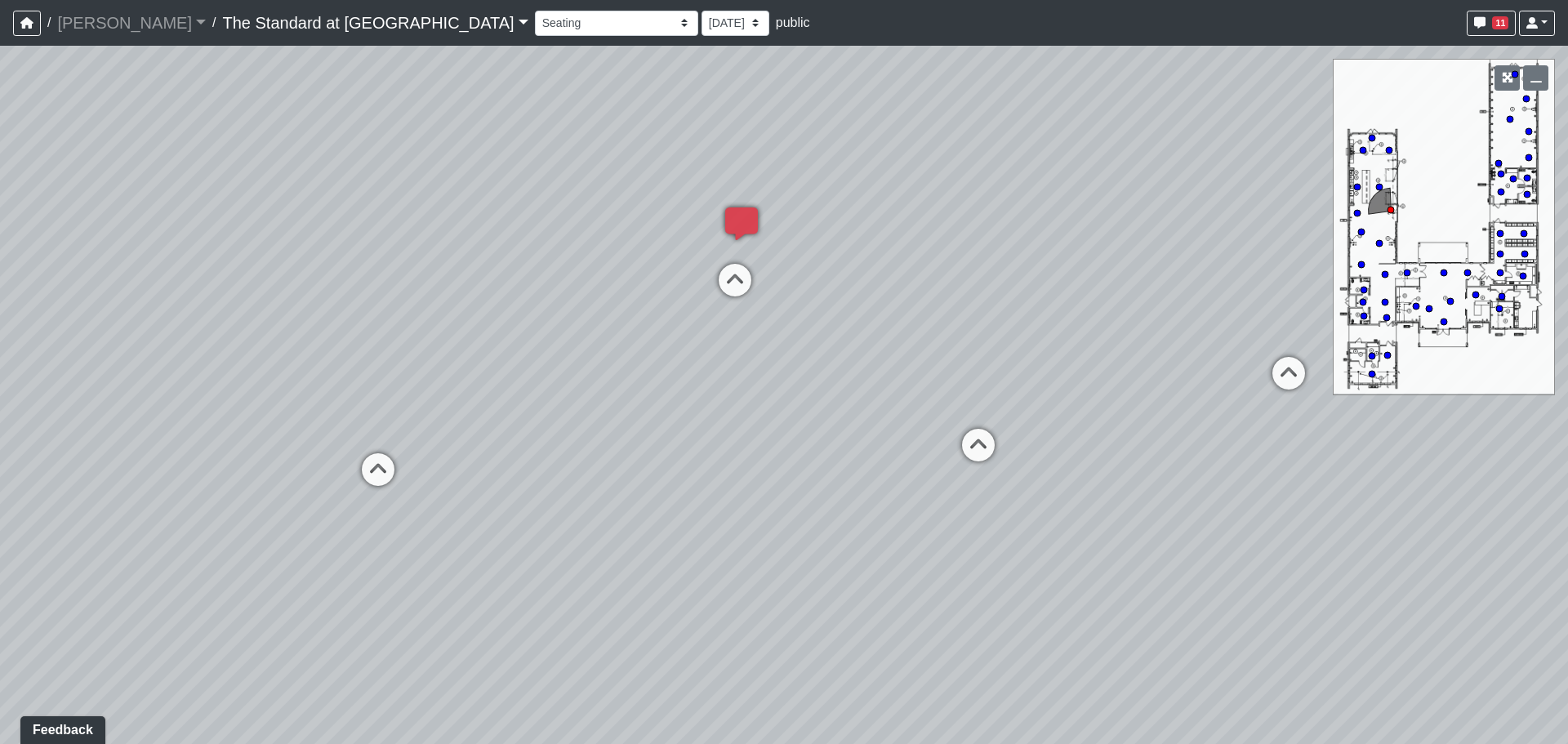
click at [1299, 322] on div "Loading... Conference Entry Loading... Mailroom - Counter Loading... Co-Work - …" at bounding box center [784, 394] width 1568 height 698
drag, startPoint x: 715, startPoint y: 317, endPoint x: 1387, endPoint y: 370, distance: 674.1
click at [1387, 370] on div "Loading... Conference Entry Loading... Mailroom - Counter Loading... Co-Work - …" at bounding box center [784, 394] width 1568 height 698
drag, startPoint x: 1140, startPoint y: 372, endPoint x: 767, endPoint y: 396, distance: 373.8
click at [767, 396] on div "Loading... Conference Entry Loading... Mailroom - Counter Loading... Co-Work - …" at bounding box center [784, 394] width 1568 height 698
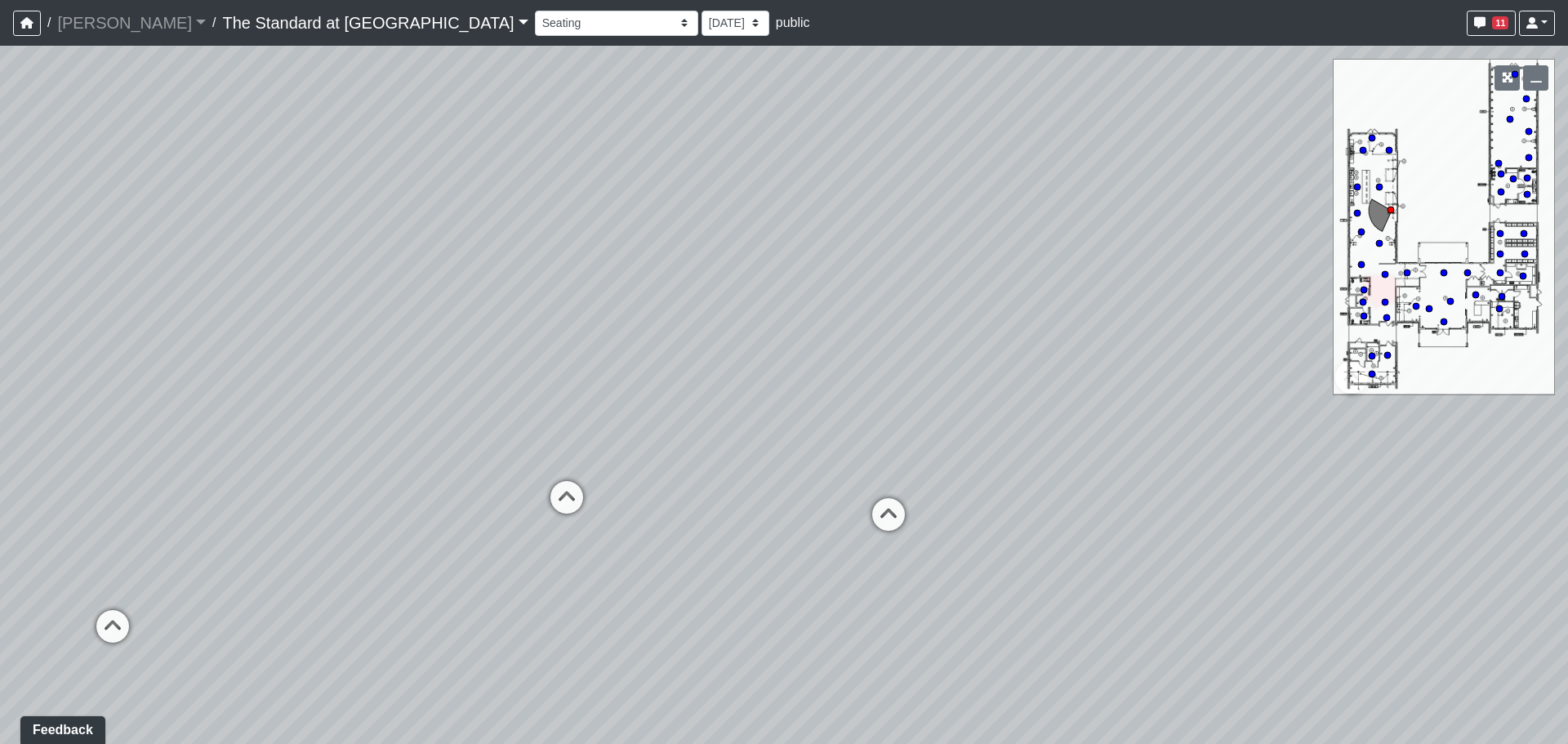
drag, startPoint x: 647, startPoint y: 375, endPoint x: 1108, endPoint y: 421, distance: 463.3
click at [1108, 421] on div "Loading... Conference Entry Loading... Mailroom - Counter Loading... Co-Work - …" at bounding box center [784, 394] width 1568 height 698
drag, startPoint x: 976, startPoint y: 445, endPoint x: 427, endPoint y: 436, distance: 549.1
click at [427, 436] on div "Loading... Conference Entry Loading... Mailroom - Counter Loading... Co-Work - …" at bounding box center [784, 394] width 1568 height 698
click at [843, 362] on icon at bounding box center [857, 374] width 49 height 49
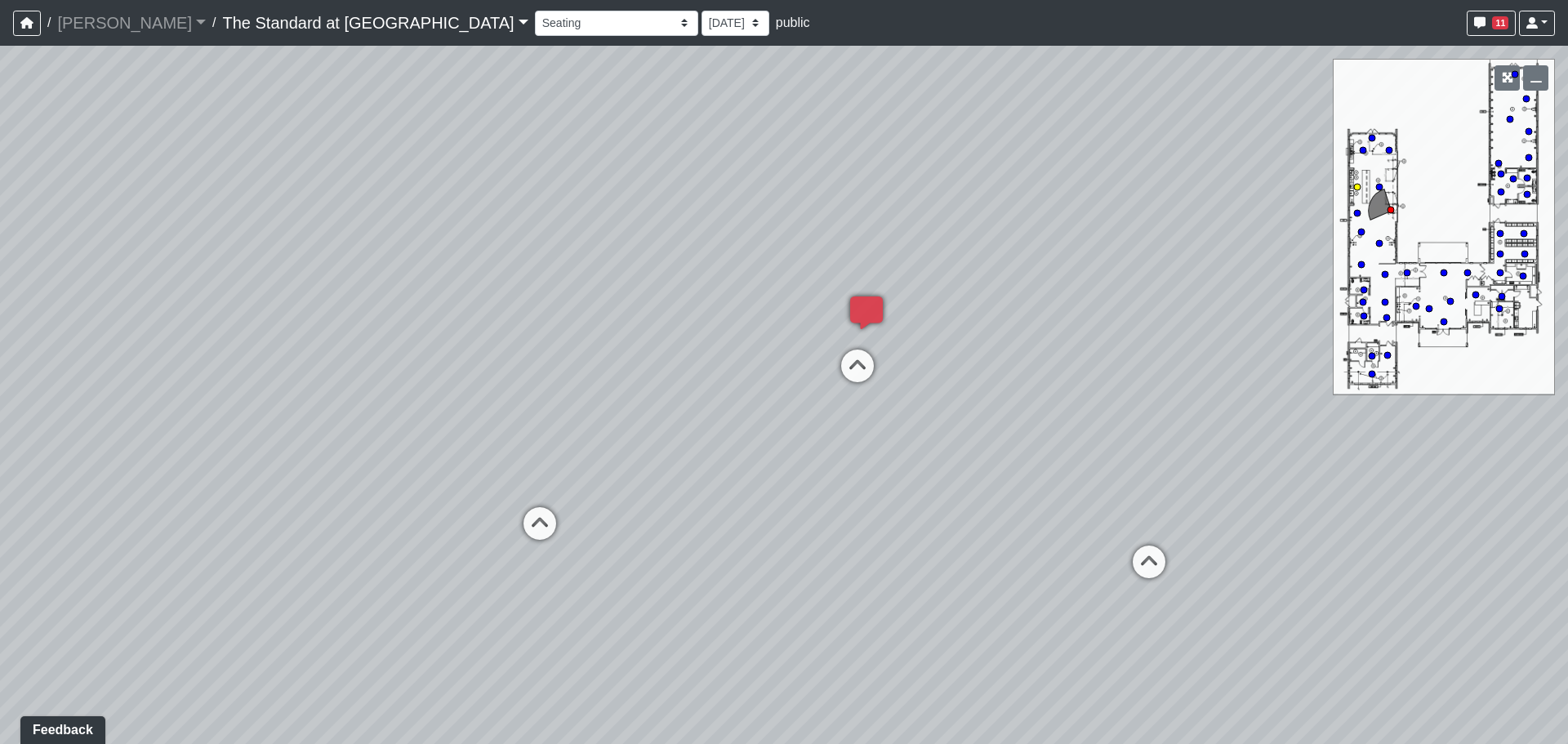
select select "5JHqwBoRujLFSj6ZS5FwEp"
drag, startPoint x: 1173, startPoint y: 515, endPoint x: 382, endPoint y: 502, distance: 791.1
click at [373, 508] on div "Loading... Conference Entry Loading... Mailroom - Counter Loading... Co-Work - …" at bounding box center [784, 394] width 1568 height 698
drag, startPoint x: 1134, startPoint y: 477, endPoint x: 286, endPoint y: 473, distance: 848.0
click at [286, 473] on div "Loading... Conference Entry Loading... Mailroom - Counter Loading... Co-Work - …" at bounding box center [784, 394] width 1568 height 698
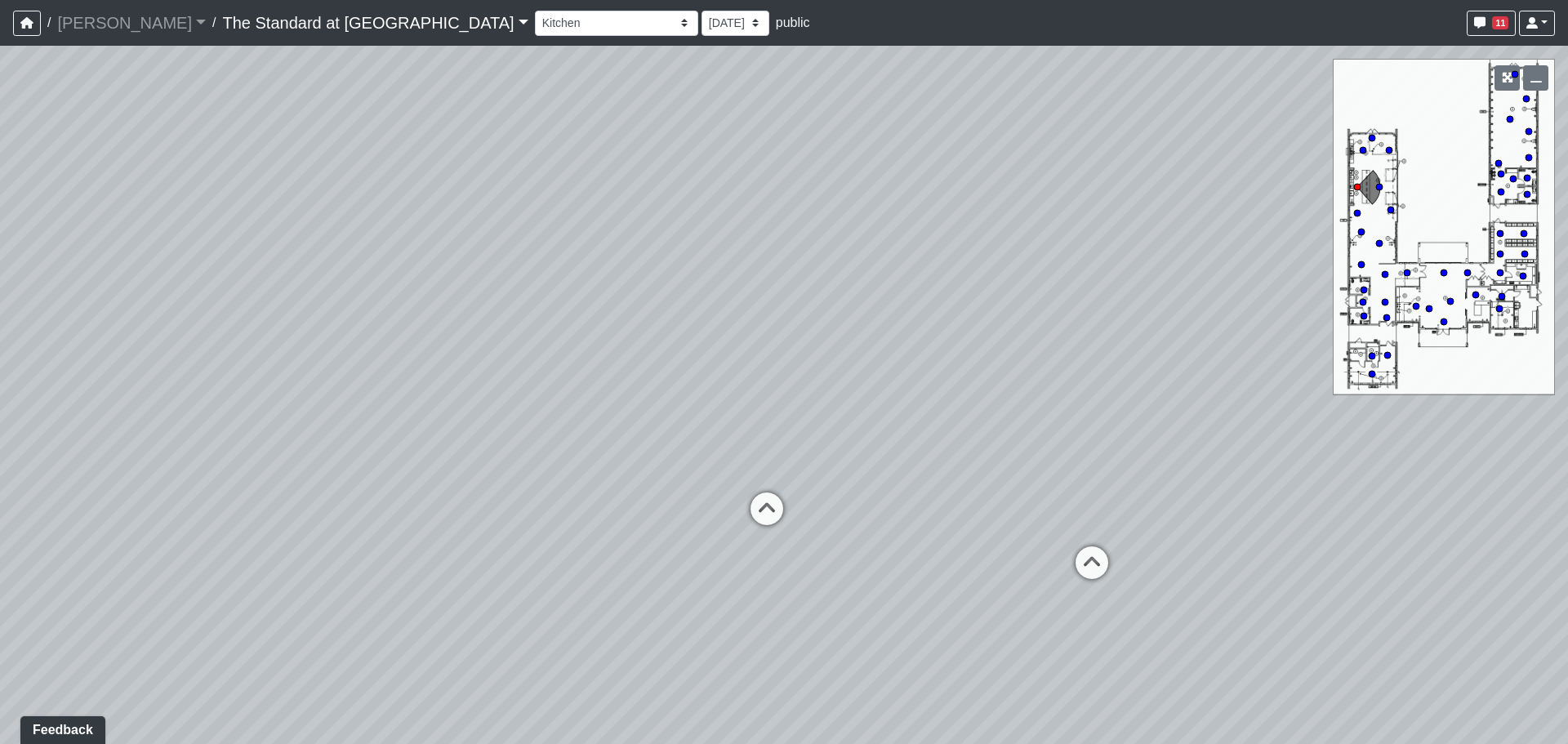
drag, startPoint x: 682, startPoint y: 470, endPoint x: 772, endPoint y: 582, distance: 143.7
click at [772, 582] on div "Loading... Conference Entry Loading... Mailroom - Counter Loading... Co-Work - …" at bounding box center [784, 394] width 1568 height 698
drag, startPoint x: 670, startPoint y: 589, endPoint x: 692, endPoint y: 531, distance: 62.0
click at [692, 531] on div "Loading... Conference Entry Loading... Mailroom - Counter Loading... Co-Work - …" at bounding box center [784, 394] width 1568 height 698
drag, startPoint x: 445, startPoint y: 519, endPoint x: 583, endPoint y: 502, distance: 139.0
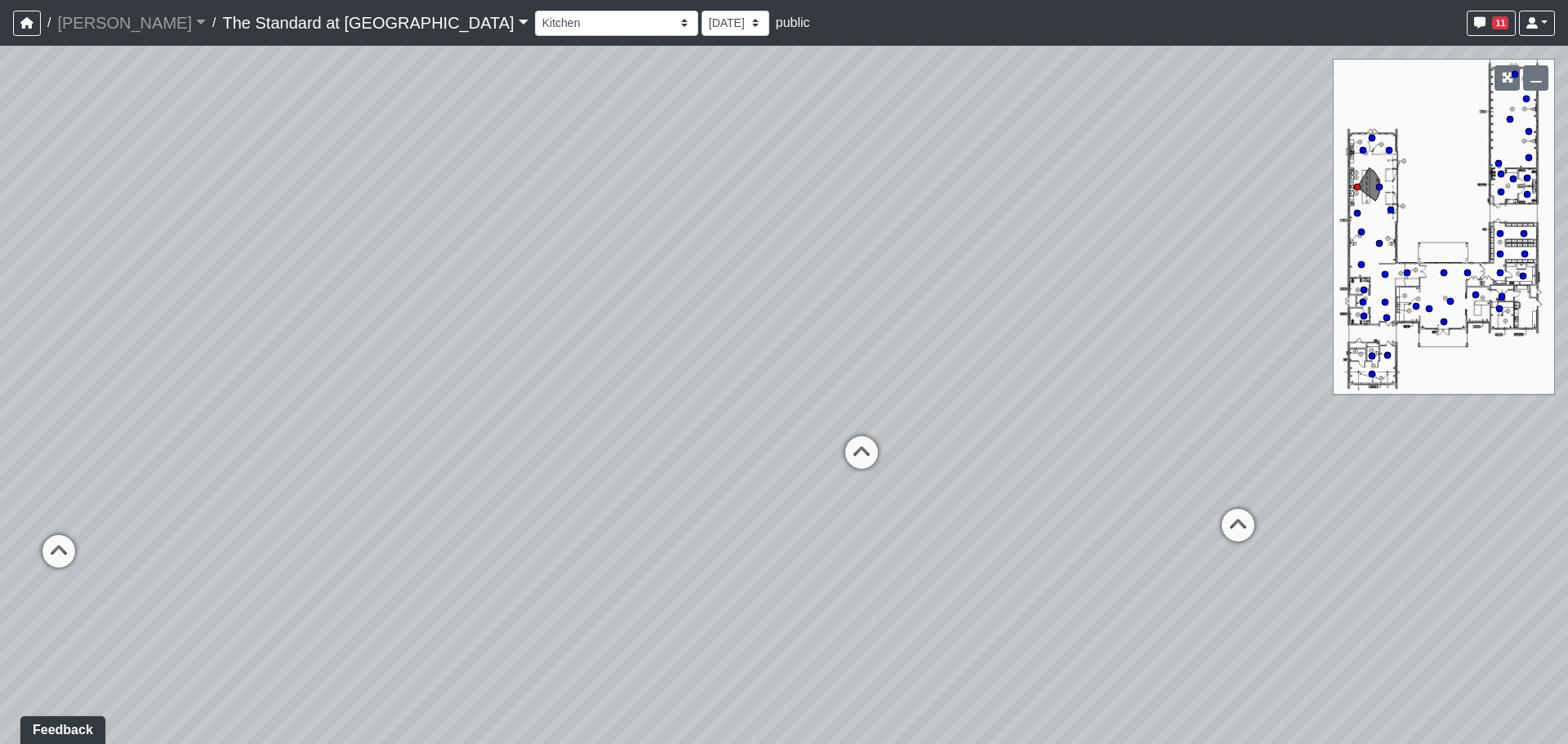
click at [583, 502] on div "Loading... Conference Entry Loading... Mailroom - Counter Loading... Co-Work - …" at bounding box center [784, 394] width 1568 height 698
drag, startPoint x: 664, startPoint y: 514, endPoint x: 651, endPoint y: 536, distance: 25.6
click at [651, 536] on div "Loading... Conference Entry Loading... Mailroom - Counter Loading... Co-Work - …" at bounding box center [784, 394] width 1568 height 698
